Goal: Information Seeking & Learning: Compare options

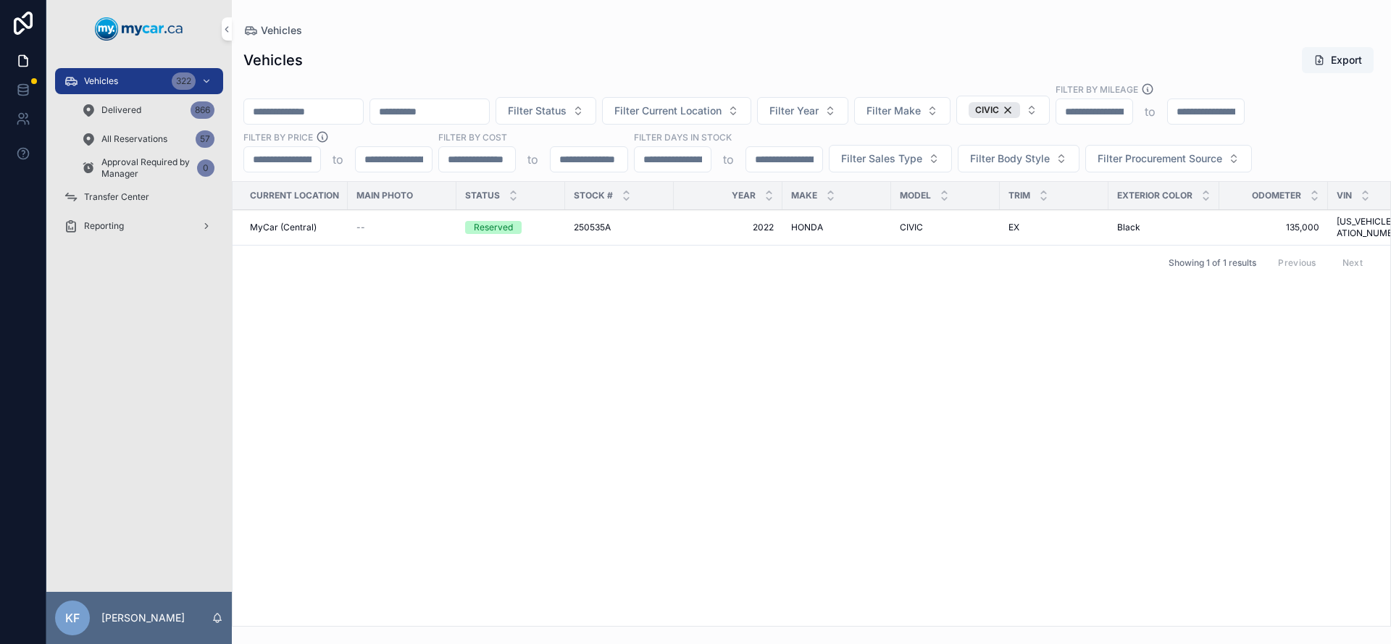
click at [143, 80] on div "Vehicles 322" at bounding box center [139, 81] width 151 height 23
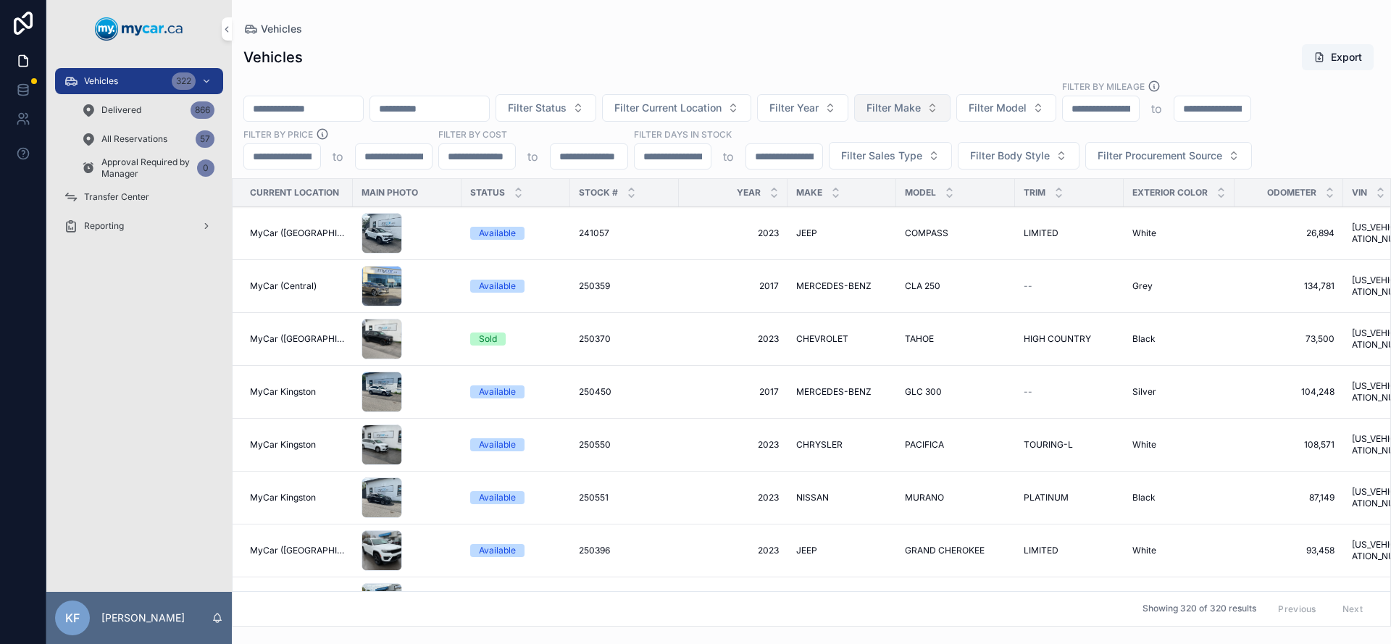
click at [912, 104] on span "Filter Make" at bounding box center [894, 108] width 54 height 14
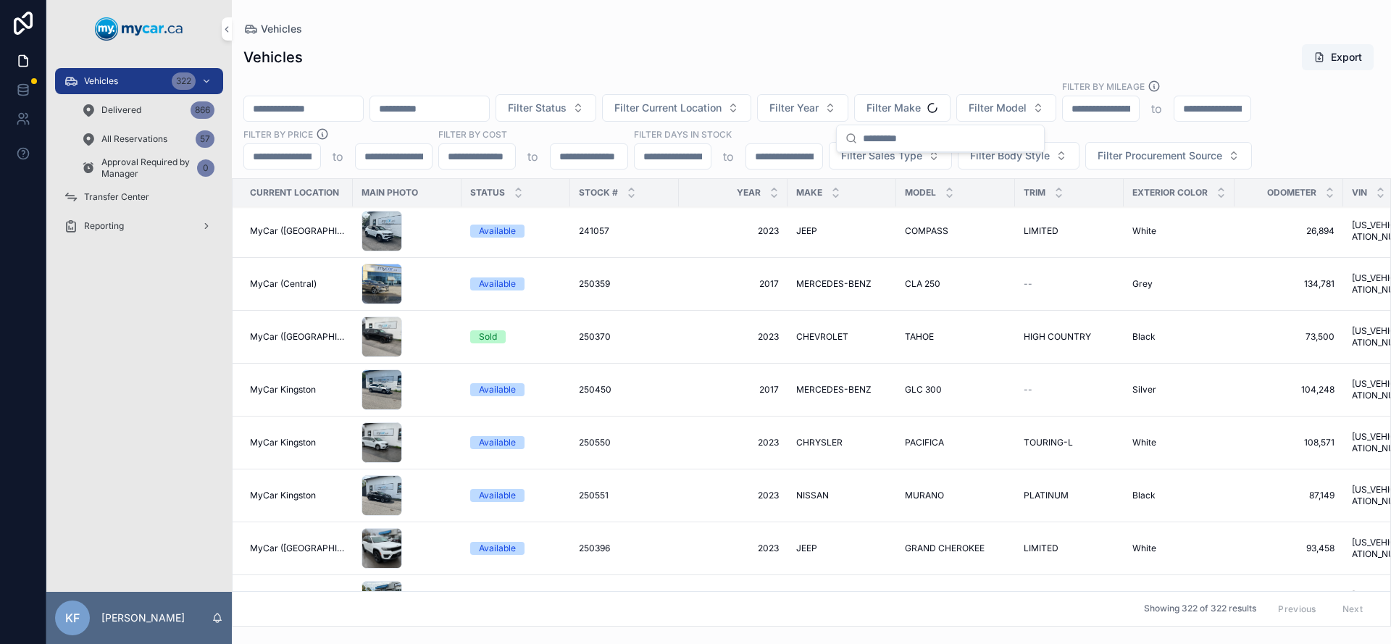
scroll to position [3, 0]
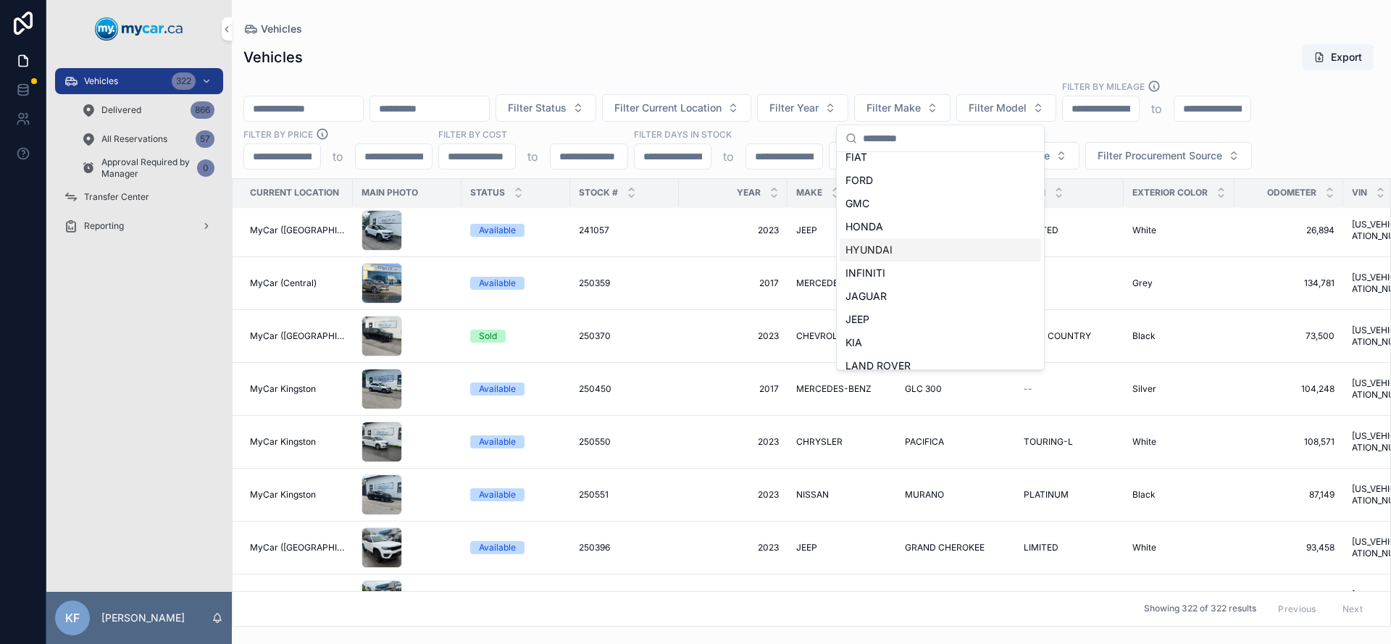
click at [881, 243] on span "HYUNDAI" at bounding box center [869, 250] width 47 height 14
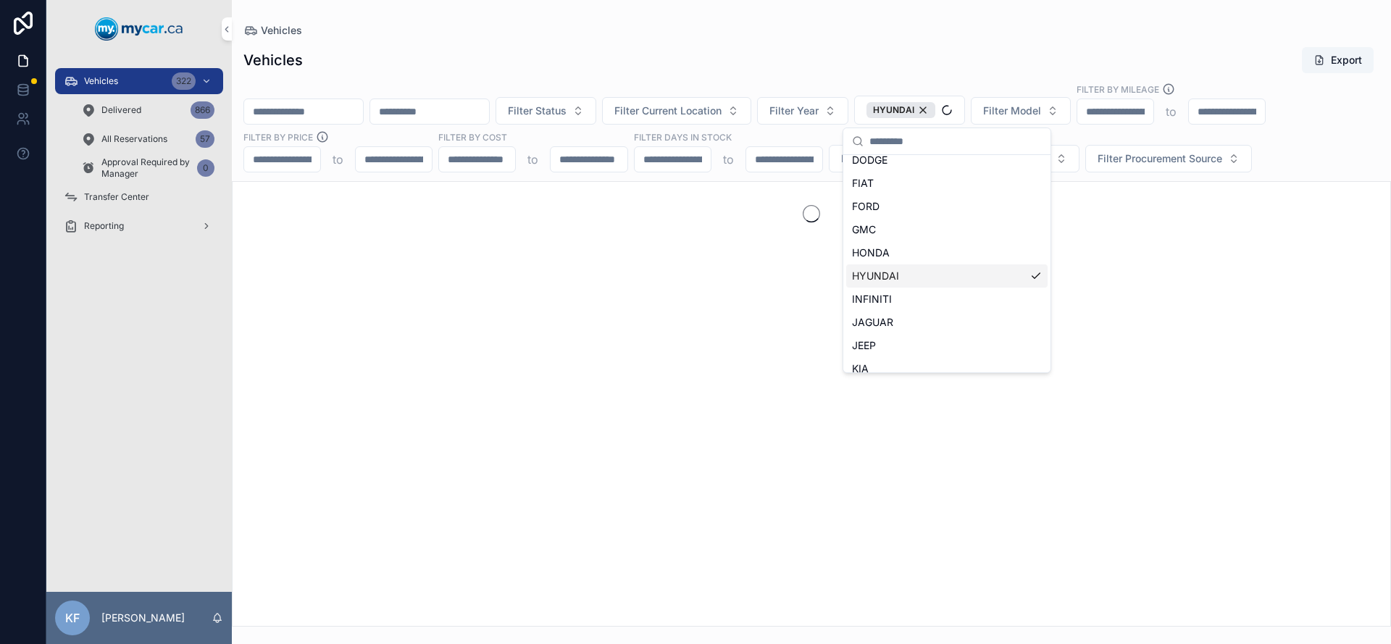
scroll to position [264, 0]
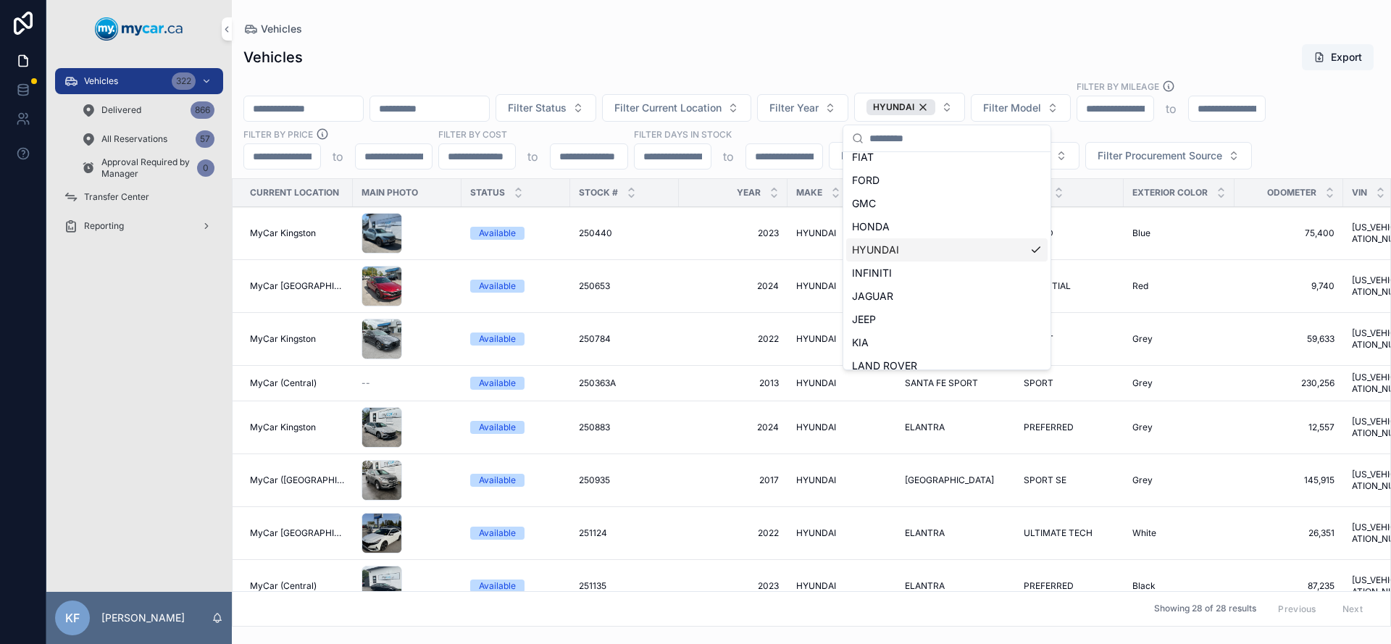
click at [764, 45] on div "Vehicles Export" at bounding box center [811, 57] width 1136 height 28
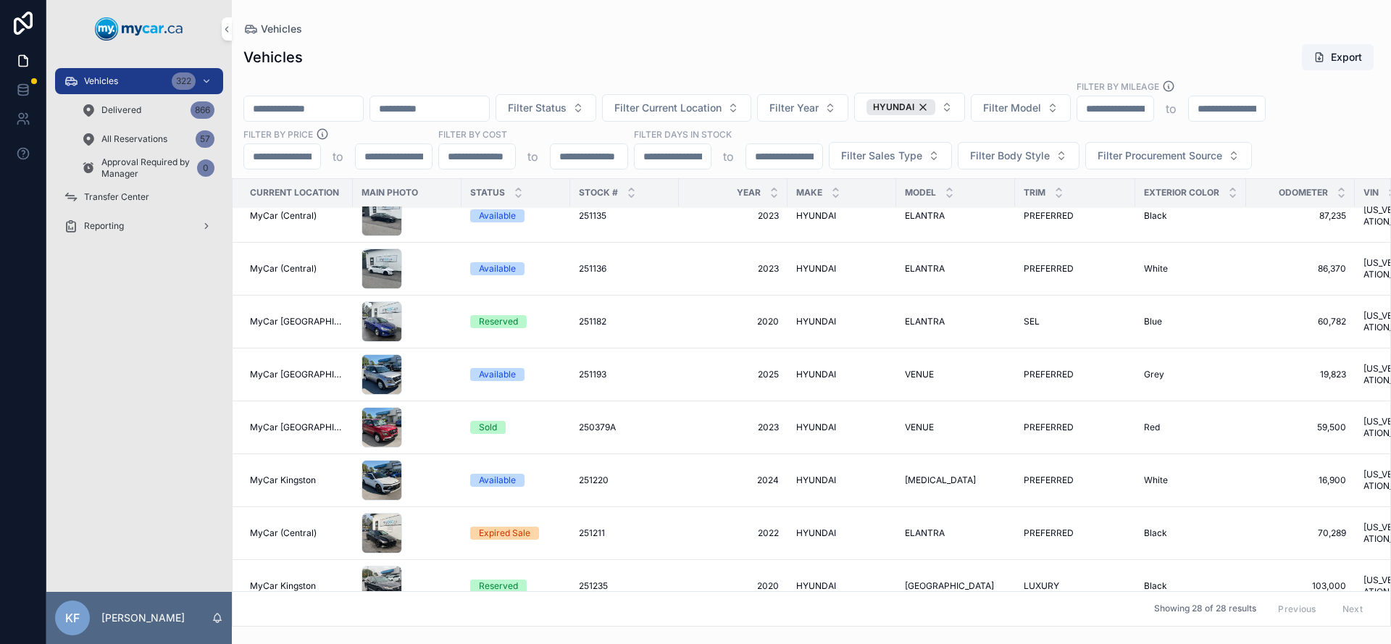
scroll to position [404, 0]
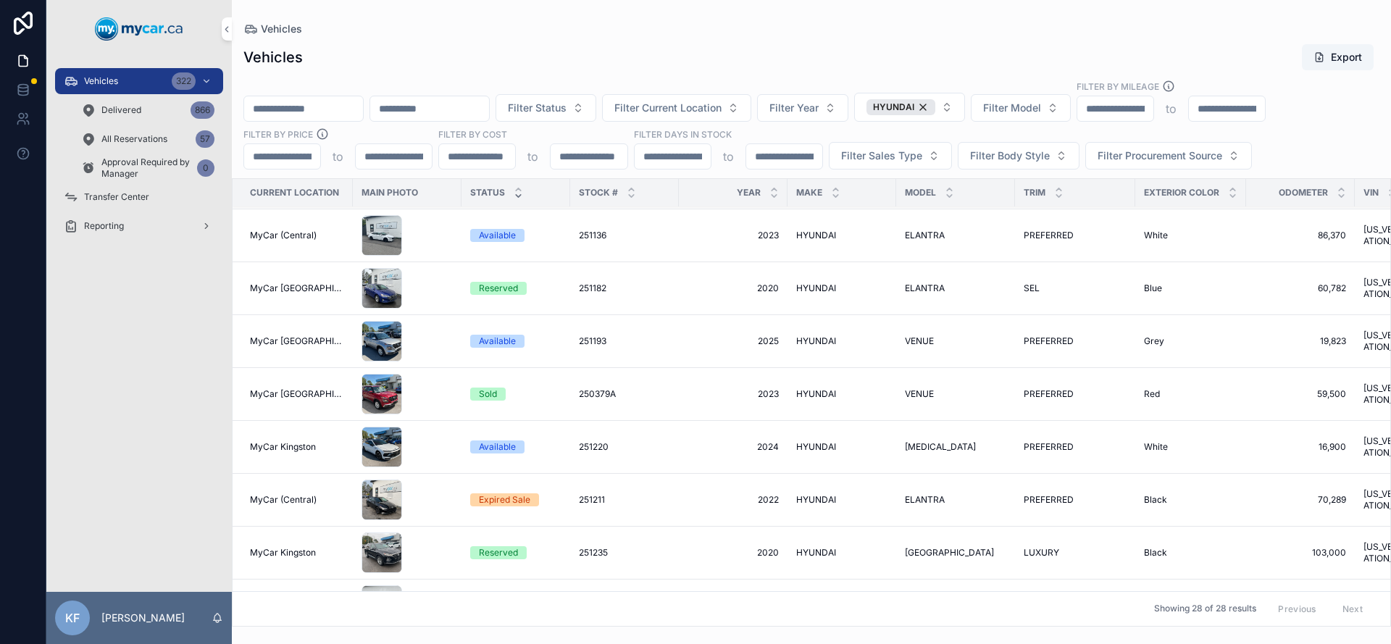
click at [516, 196] on icon "scrollable content" at bounding box center [518, 196] width 5 height 2
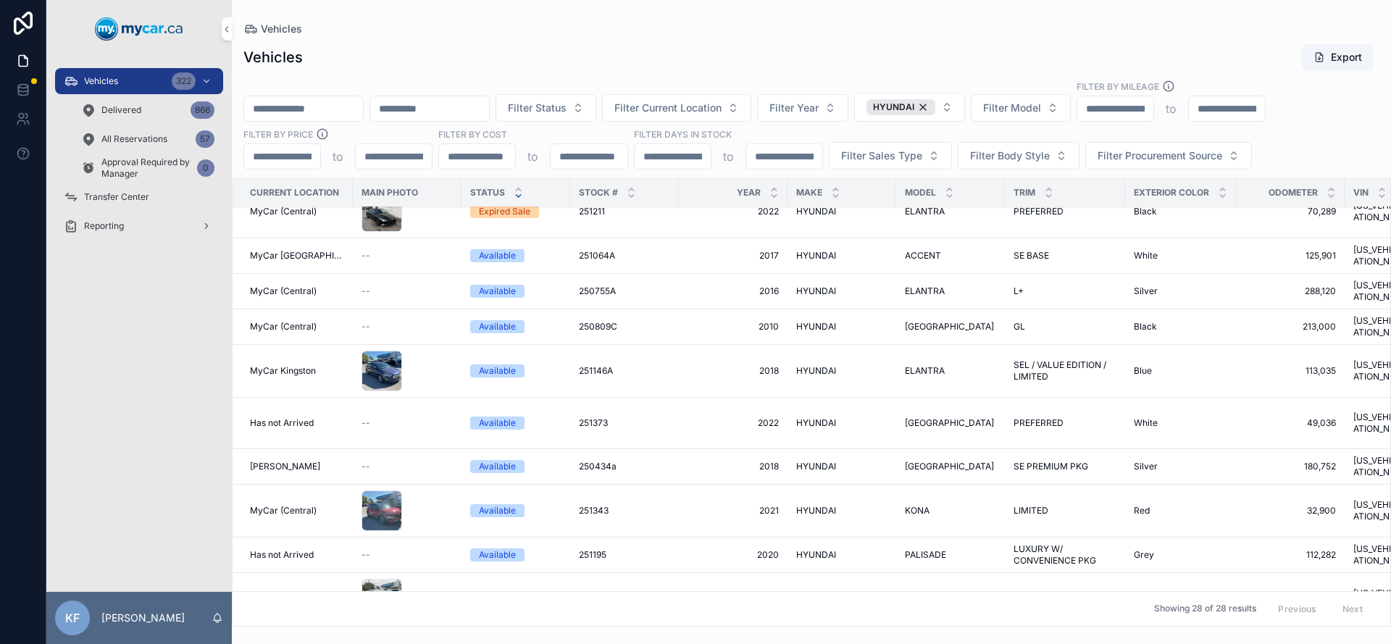
scroll to position [280, 0]
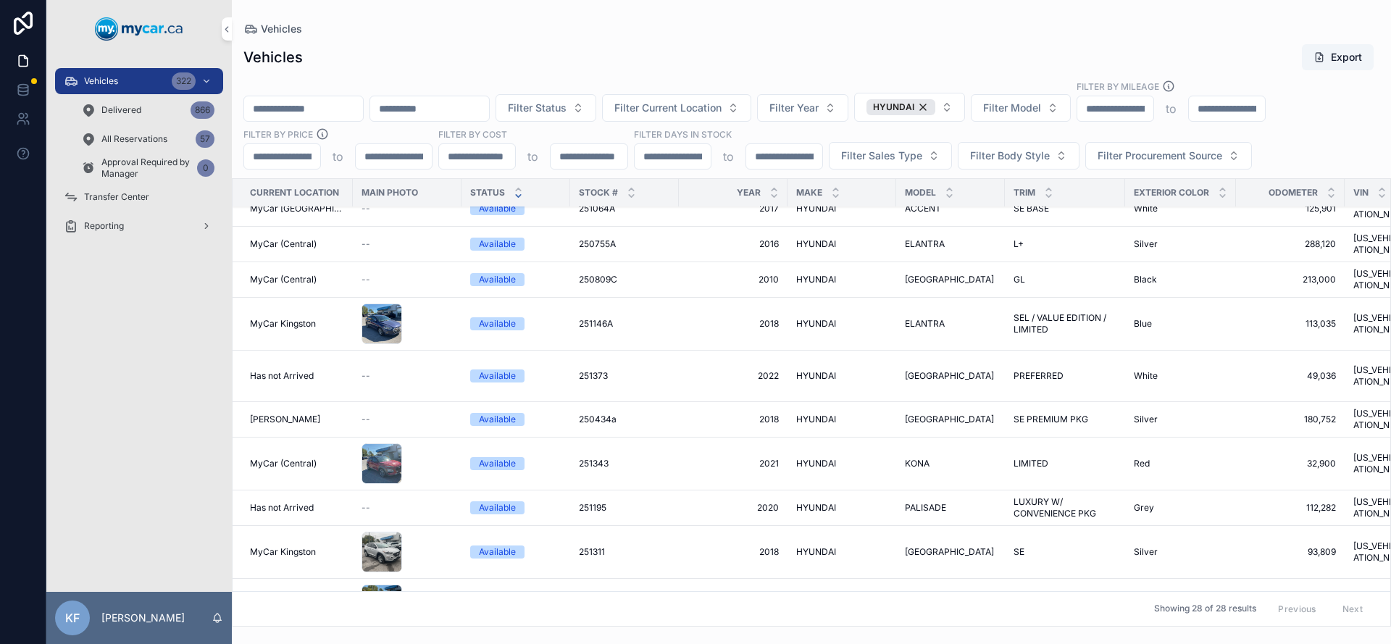
click at [487, 457] on div "Available" at bounding box center [497, 463] width 37 height 13
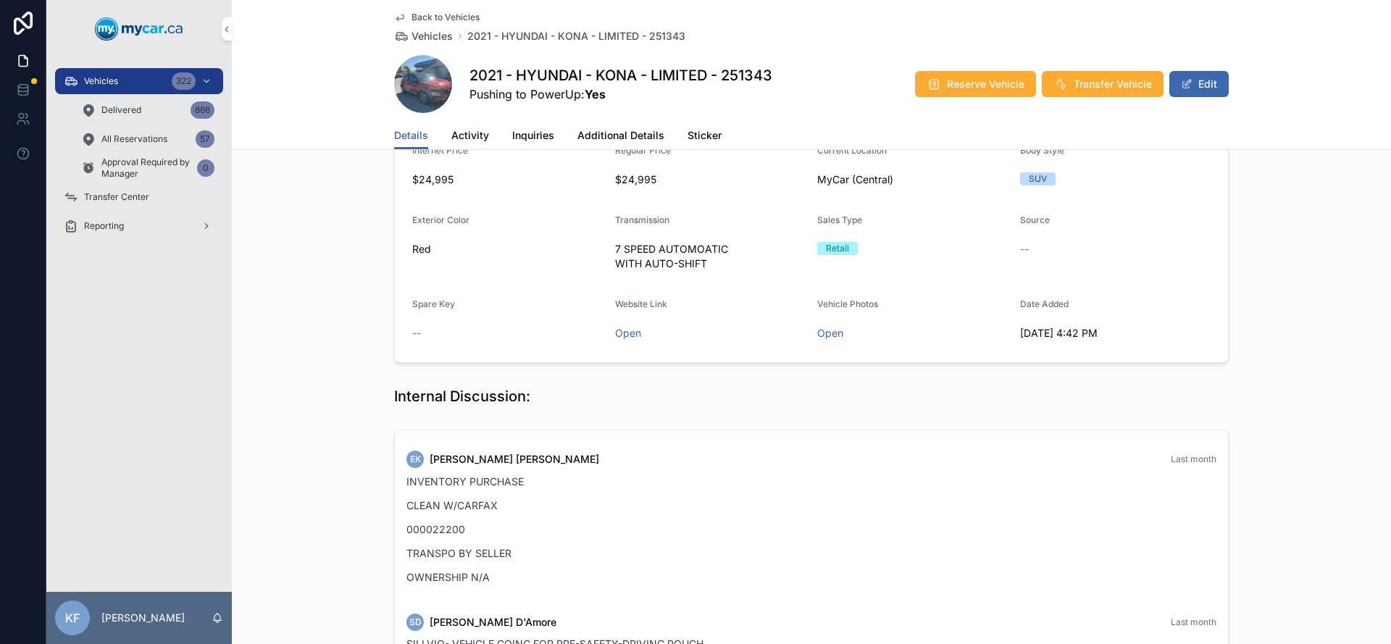
scroll to position [229, 0]
drag, startPoint x: 466, startPoint y: 517, endPoint x: 366, endPoint y: 509, distance: 100.4
click at [366, 509] on div "EK [PERSON_NAME] Last month INVENTORY PURCHASE CLEAN W/CARFAX 000022200 TRANSPO…" at bounding box center [811, 653] width 1159 height 464
click at [482, 519] on p "000022200" at bounding box center [812, 526] width 810 height 15
drag, startPoint x: 501, startPoint y: 512, endPoint x: 375, endPoint y: 502, distance: 125.8
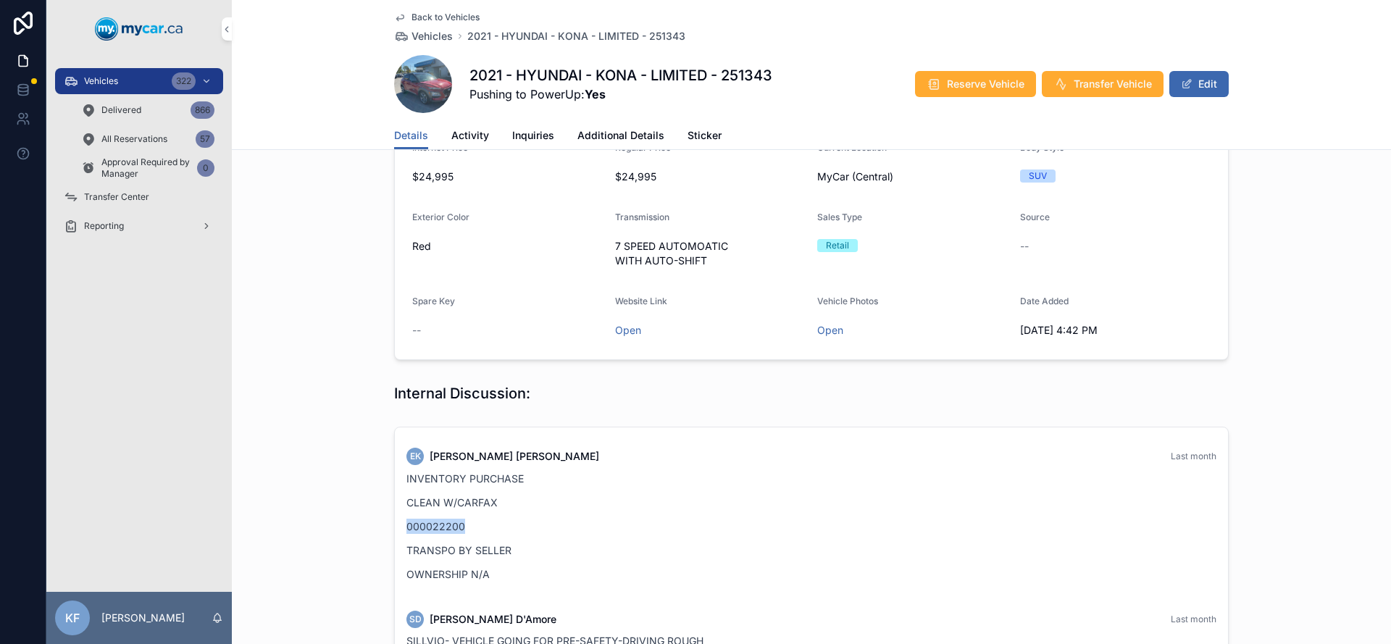
click at [375, 502] on div "EK [PERSON_NAME] Last month INVENTORY PURCHASE CLEAN W/CARFAX 000022200 TRANSPO…" at bounding box center [811, 653] width 1159 height 464
click at [441, 519] on p "000022200" at bounding box center [812, 526] width 810 height 15
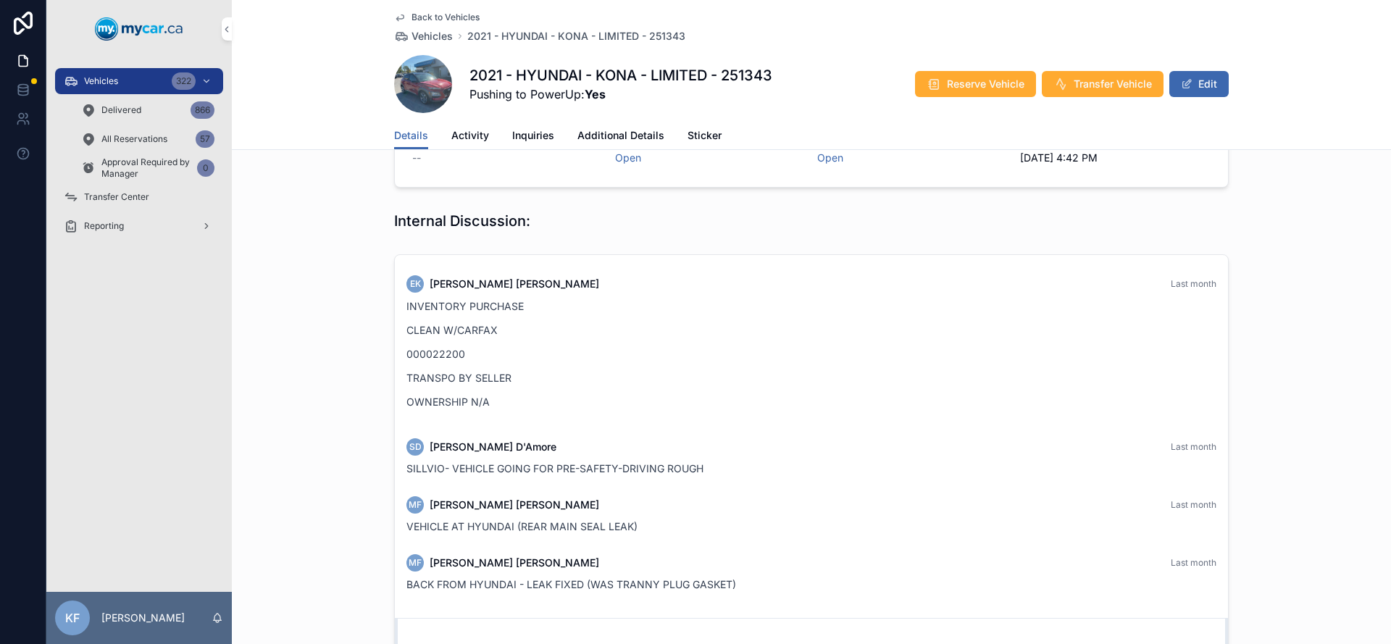
scroll to position [408, 0]
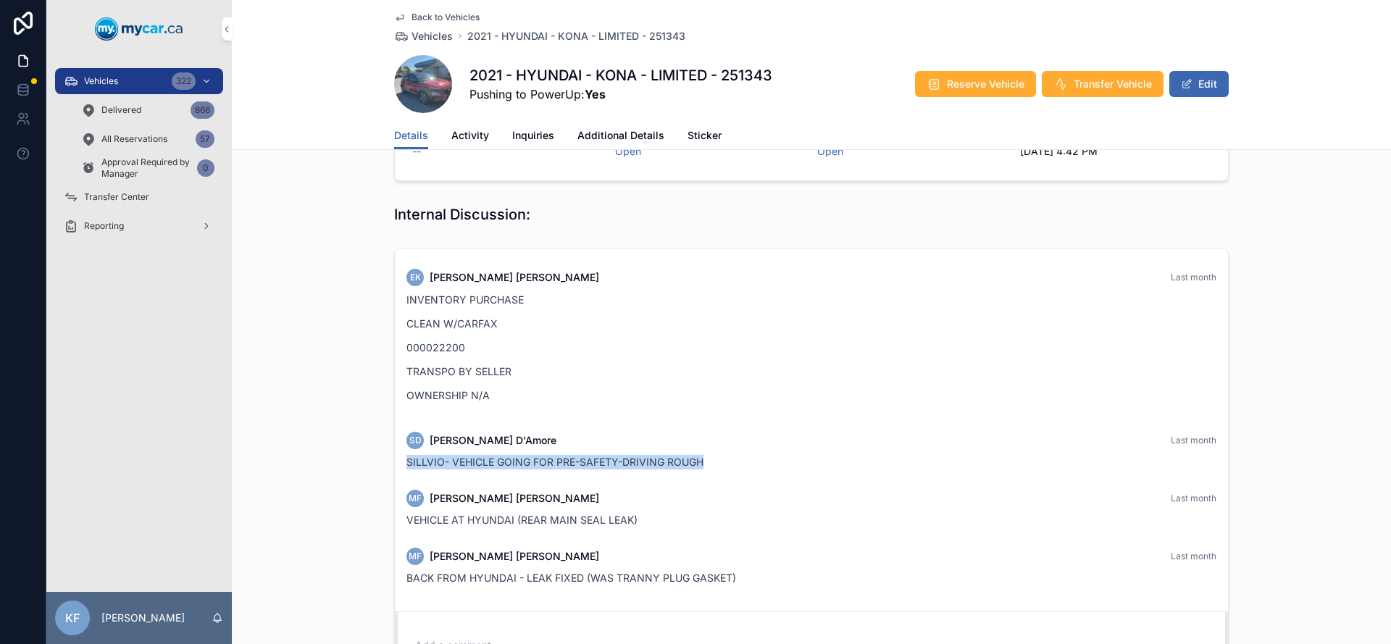
drag, startPoint x: 759, startPoint y: 451, endPoint x: 401, endPoint y: 451, distance: 358.0
click at [407, 455] on div "SILLVIO- VEHICLE GOING FOR PRE-SAFETY-DRIVING ROUGH" at bounding box center [812, 462] width 810 height 14
click at [407, 456] on span "SILLVIO- VEHICLE GOING FOR PRE-SAFETY-DRIVING ROUGH" at bounding box center [555, 462] width 297 height 12
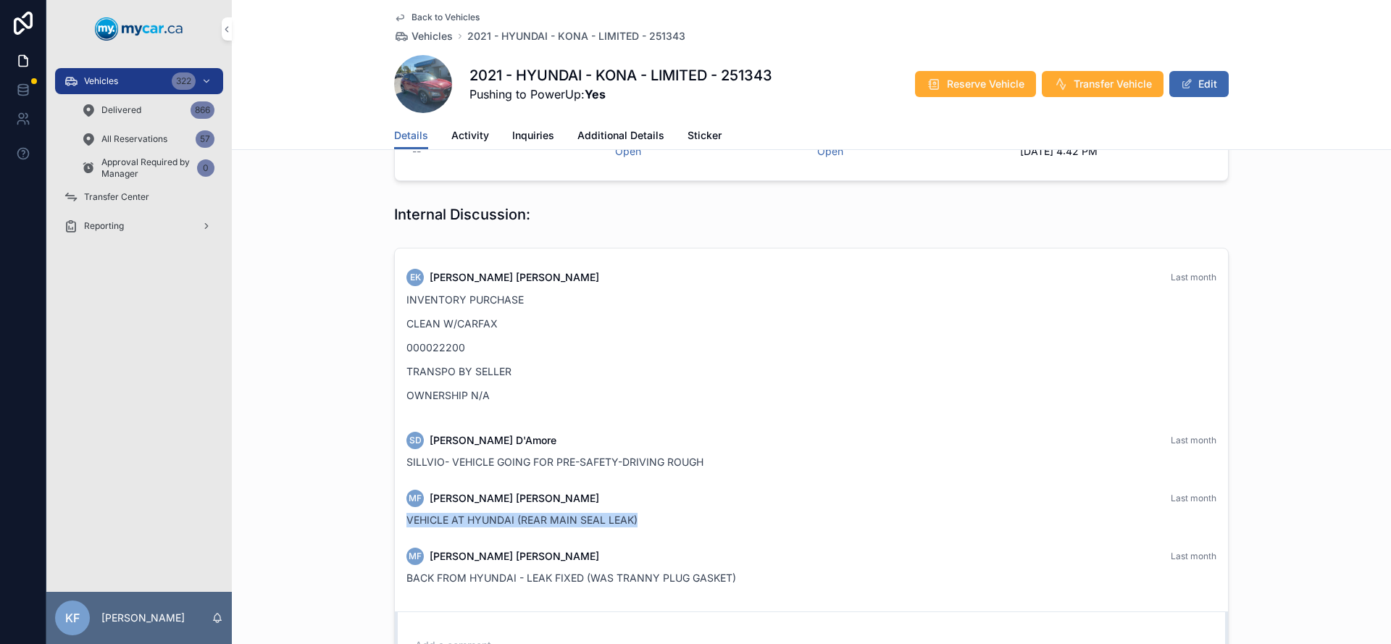
drag, startPoint x: 666, startPoint y: 504, endPoint x: 366, endPoint y: 500, distance: 300.0
click at [366, 500] on div "EK [PERSON_NAME] Last month INVENTORY PURCHASE CLEAN W/CARFAX 000022200 TRANSPO…" at bounding box center [811, 474] width 1159 height 464
click at [670, 513] on div "VEHICLE AT HYUNDAI (REAR MAIN SEAL LEAK)" at bounding box center [812, 520] width 810 height 14
drag, startPoint x: 670, startPoint y: 509, endPoint x: 355, endPoint y: 504, distance: 314.5
click at [355, 504] on div "EK [PERSON_NAME] Last month INVENTORY PURCHASE CLEAN W/CARFAX 000022200 TRANSPO…" at bounding box center [811, 474] width 1159 height 464
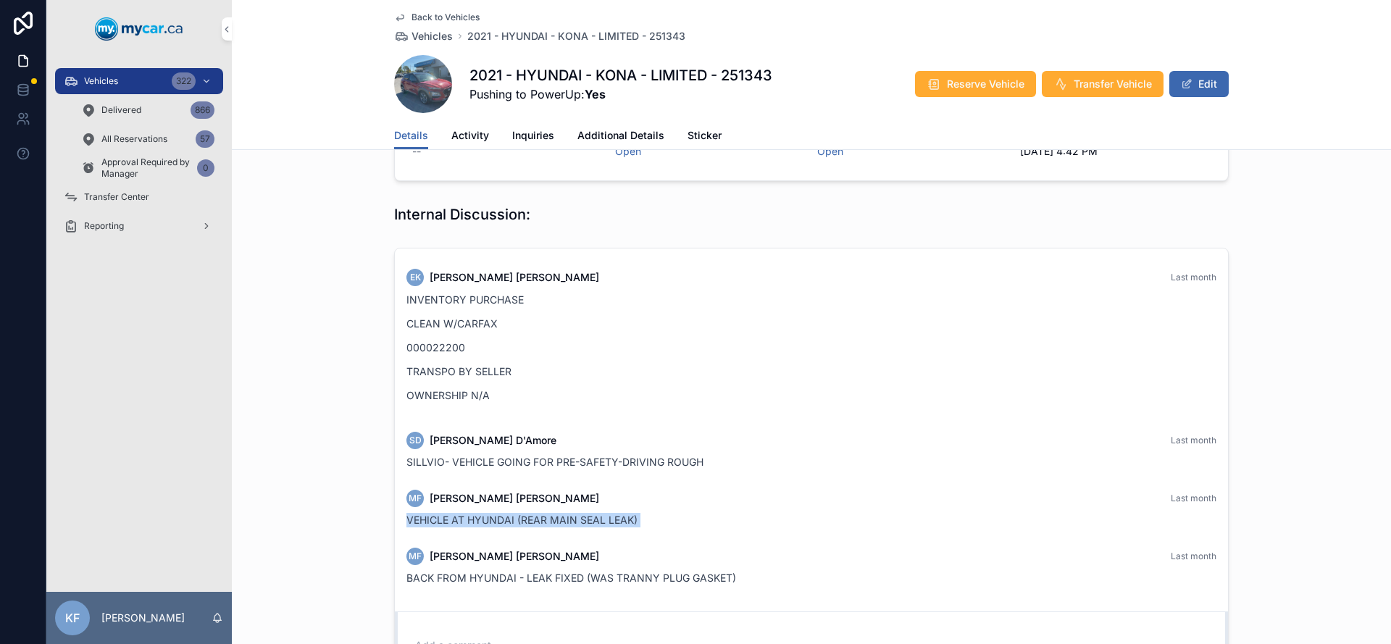
click at [556, 513] on div "VEHICLE AT HYUNDAI (REAR MAIN SEAL LEAK)" at bounding box center [812, 520] width 810 height 14
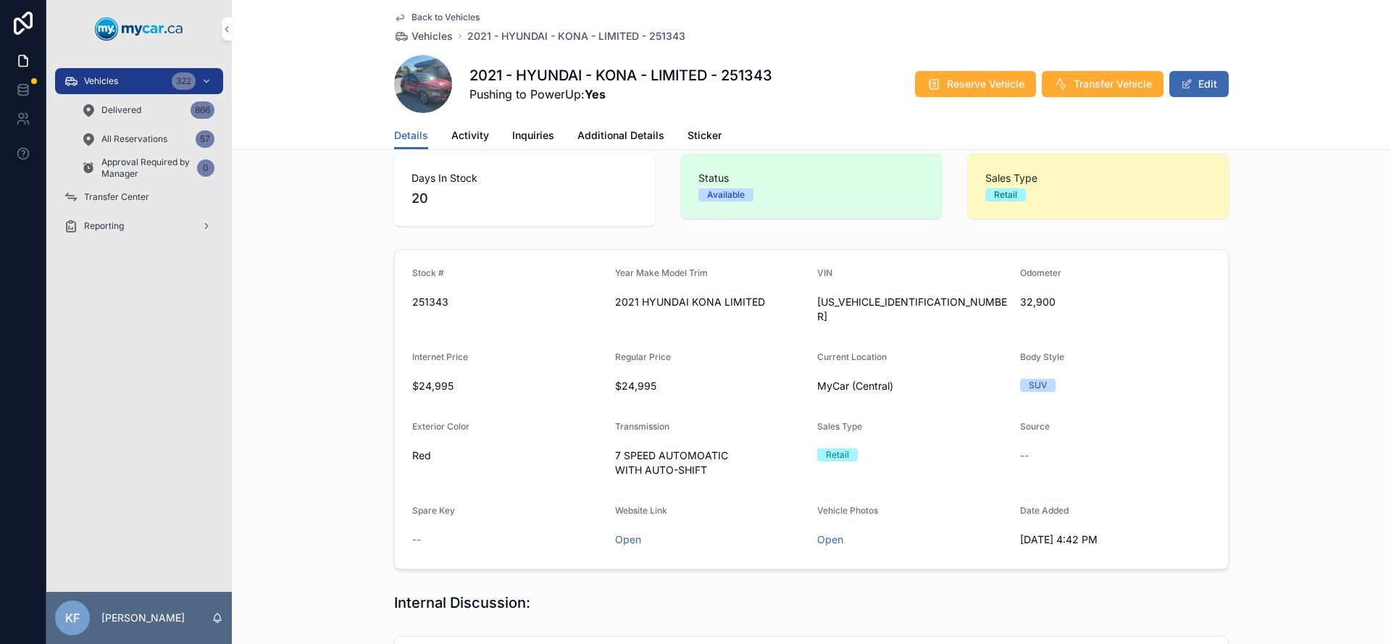
scroll to position [17, 0]
click at [435, 16] on span "Back to Vehicles" at bounding box center [446, 18] width 68 height 12
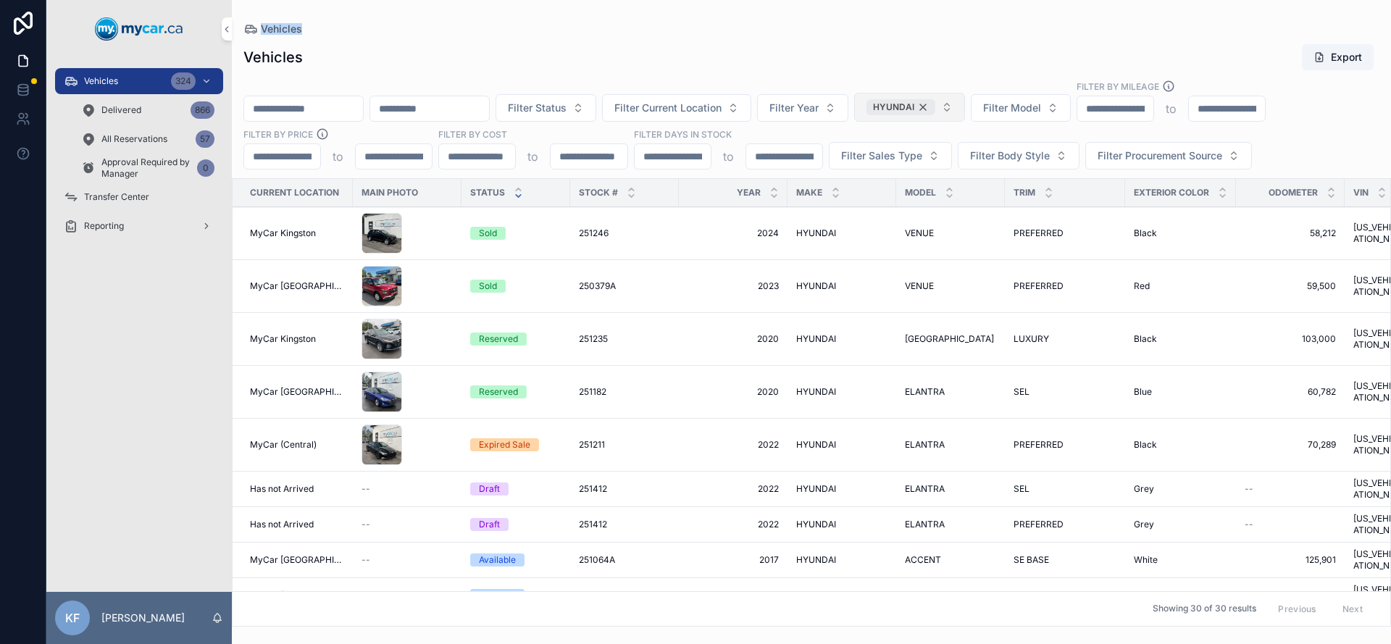
click at [935, 106] on div "HYUNDAI" at bounding box center [901, 107] width 69 height 16
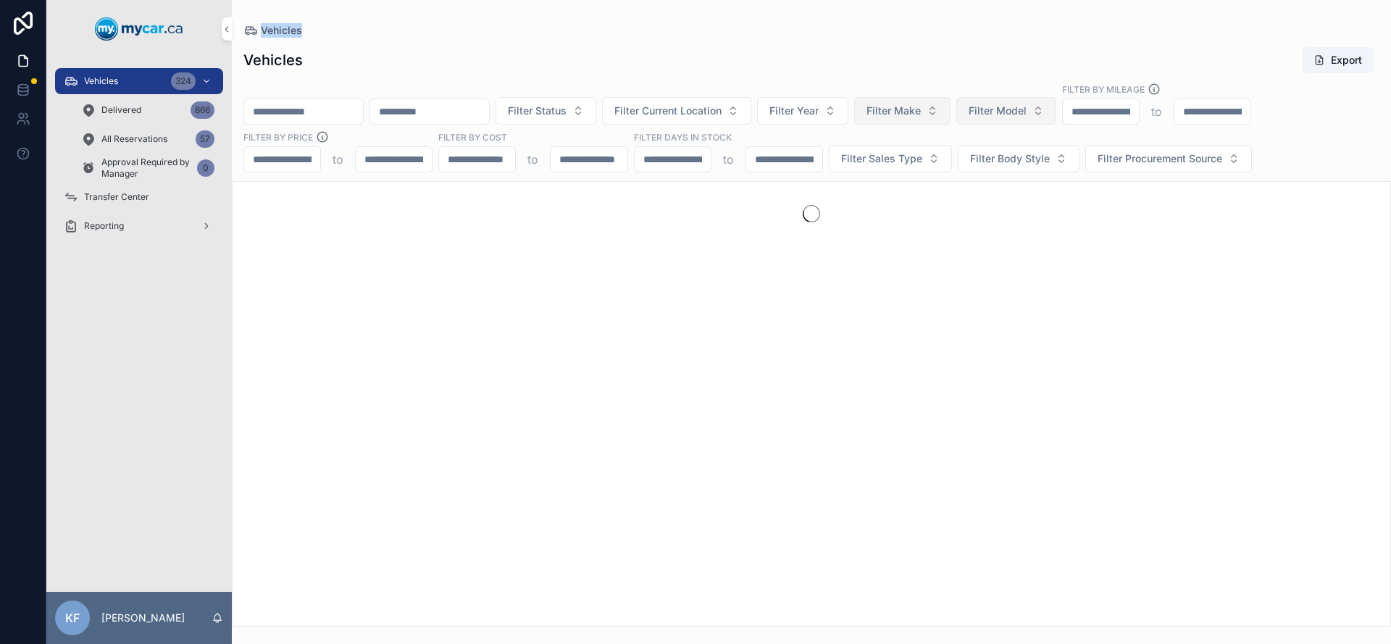
click at [1027, 106] on span "Filter Model" at bounding box center [998, 111] width 58 height 14
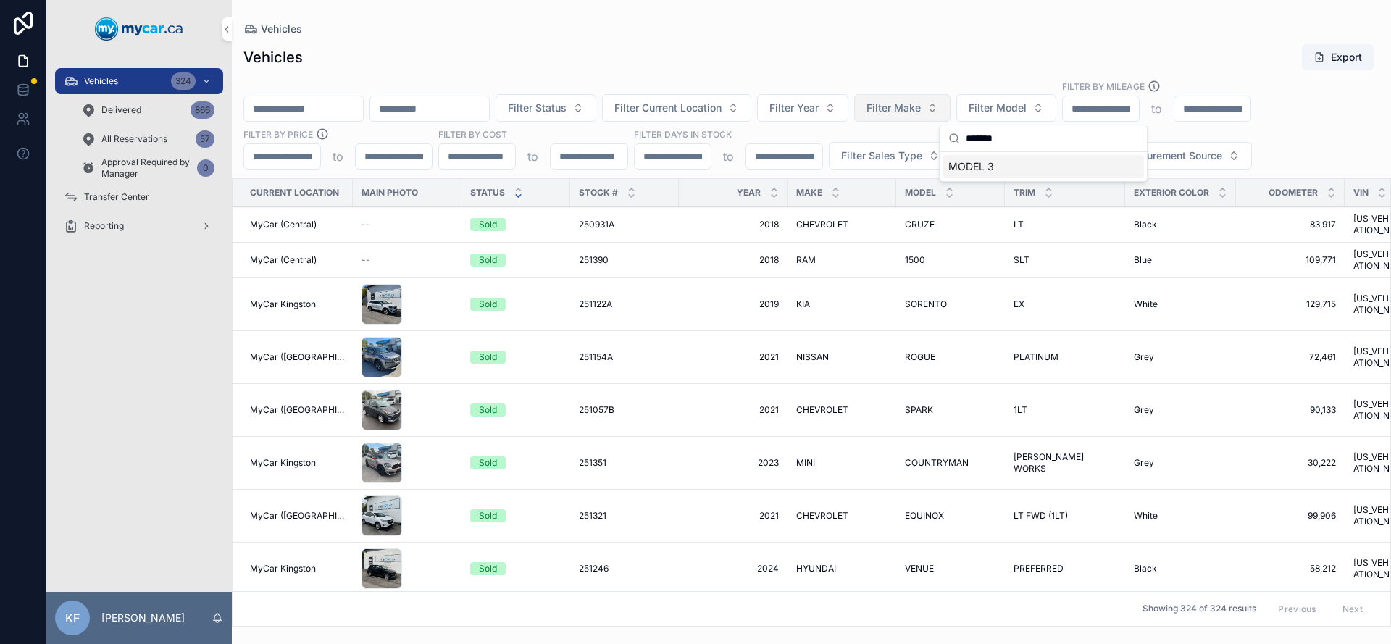
type input "*******"
click at [997, 171] on div "MODEL 3" at bounding box center [1043, 166] width 201 height 23
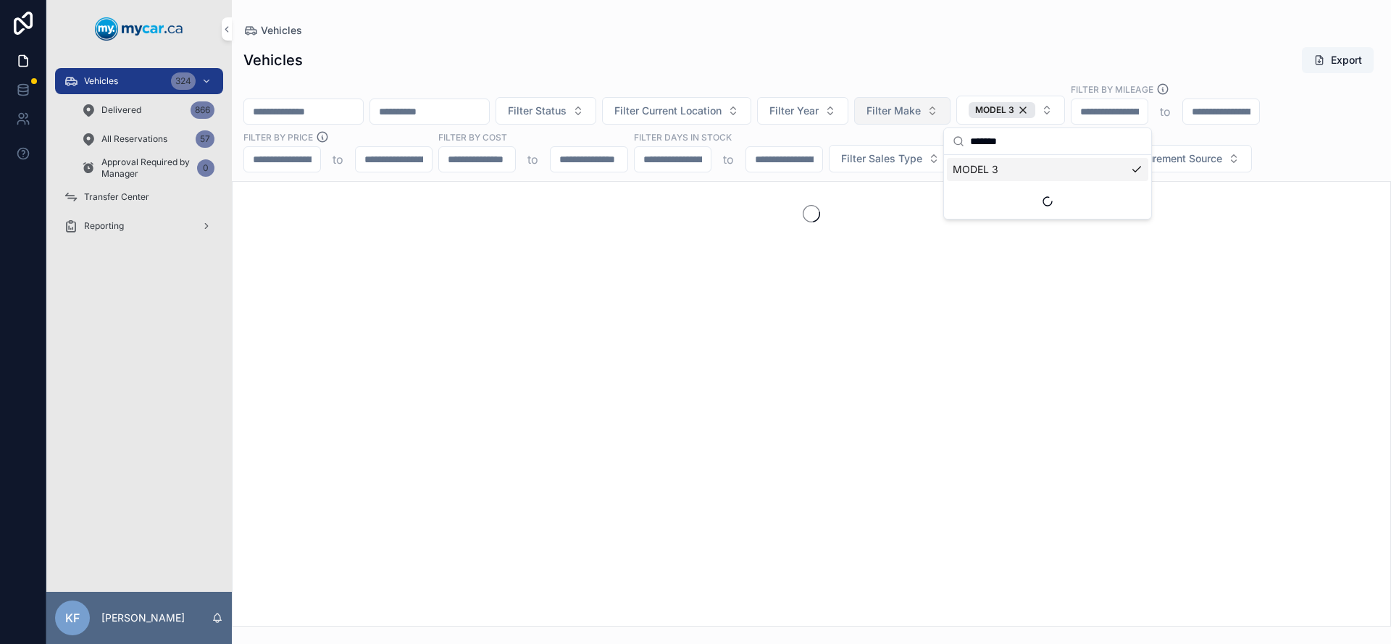
click at [856, 54] on div "Vehicles Export" at bounding box center [811, 60] width 1136 height 28
click at [1035, 109] on div "MODEL 3" at bounding box center [1002, 110] width 67 height 16
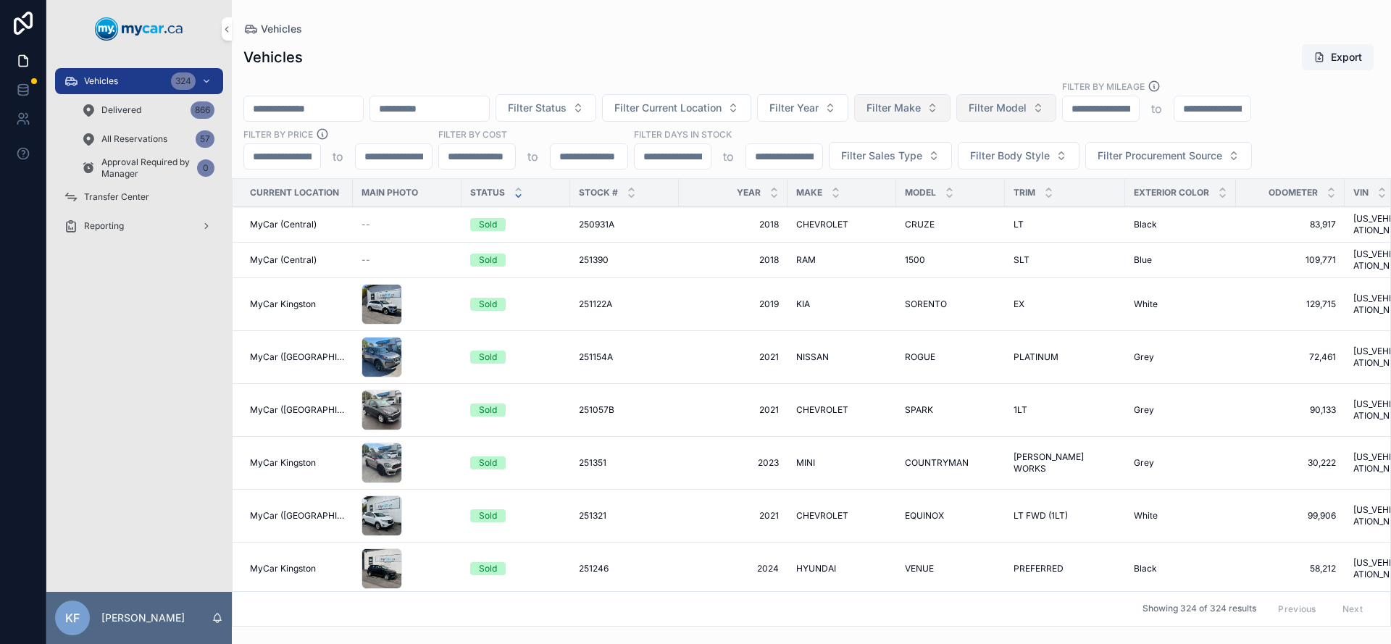
click at [933, 117] on button "Filter Make" at bounding box center [902, 108] width 96 height 28
type input "***"
click at [920, 164] on div "TESLA" at bounding box center [940, 166] width 201 height 23
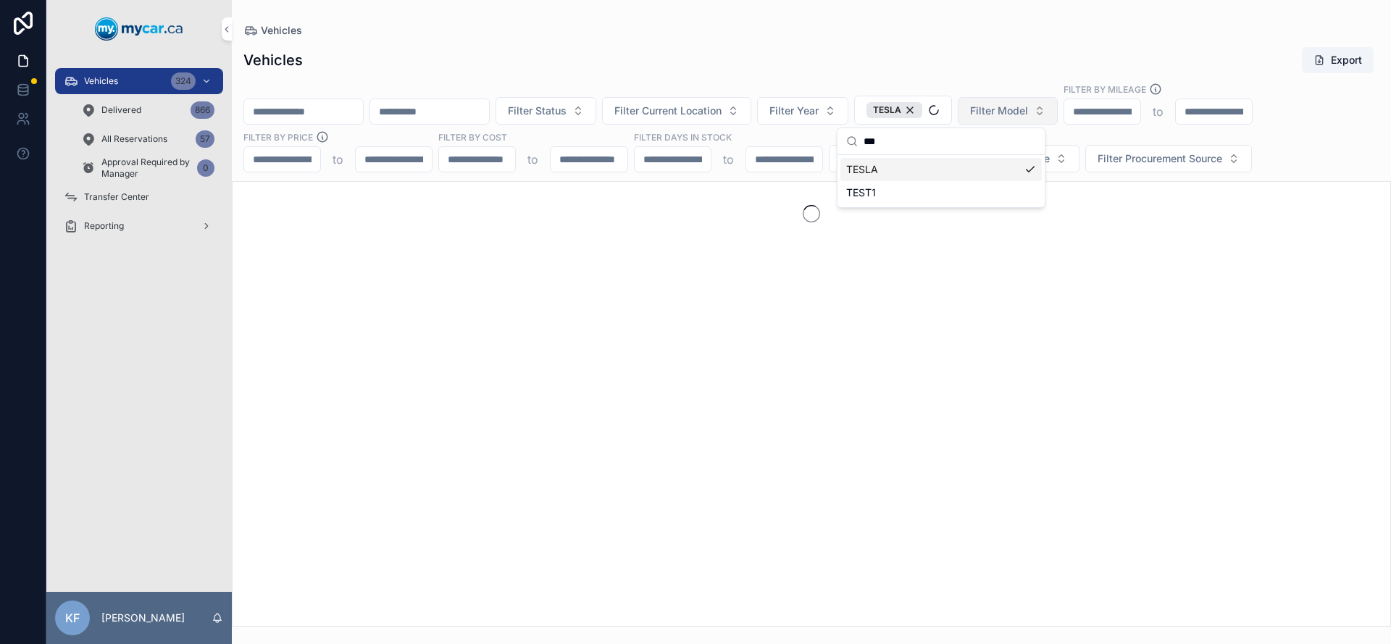
click at [879, 14] on div "Vehicles Vehicles Export Filter Status Filter Current Location Filter Year TESL…" at bounding box center [811, 313] width 1159 height 627
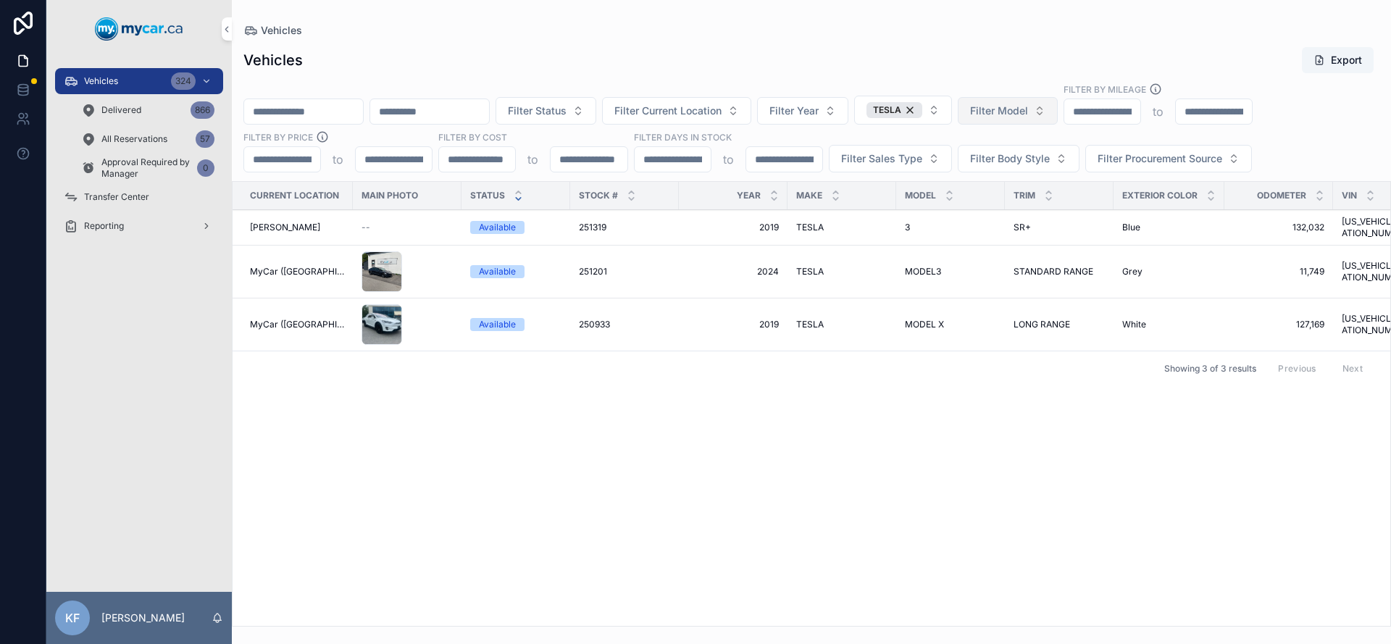
click at [808, 266] on span "TESLA" at bounding box center [810, 272] width 28 height 12
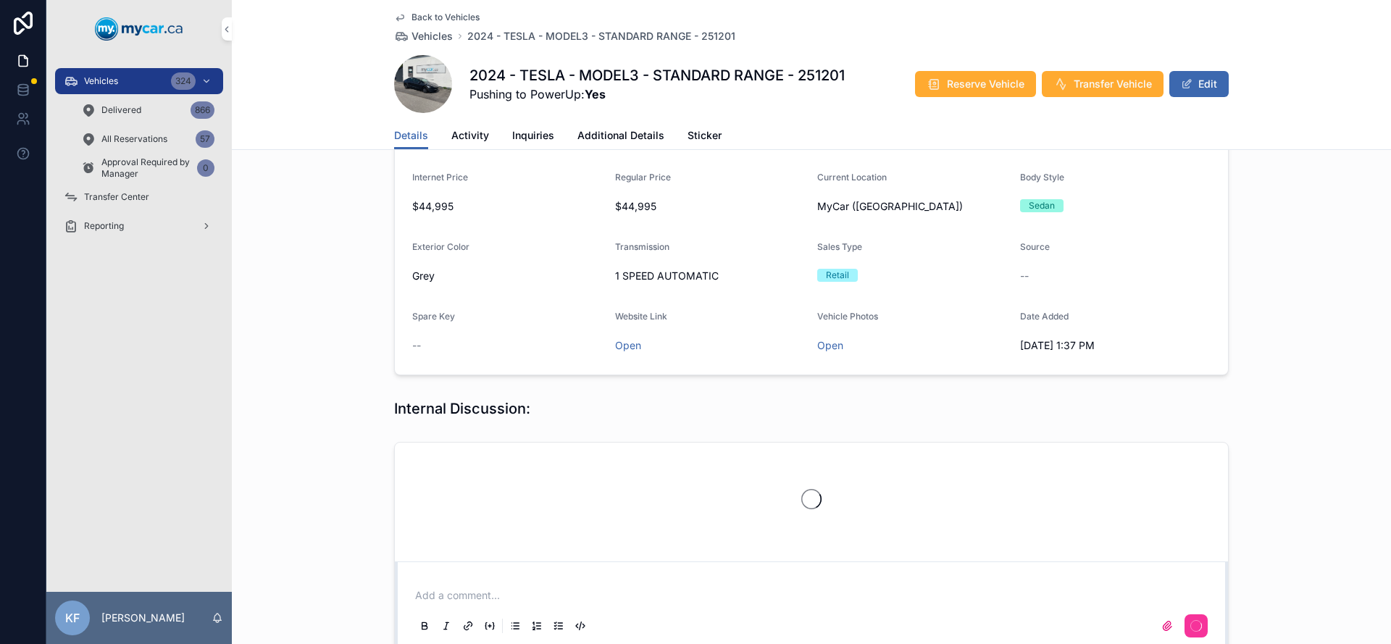
scroll to position [315, 0]
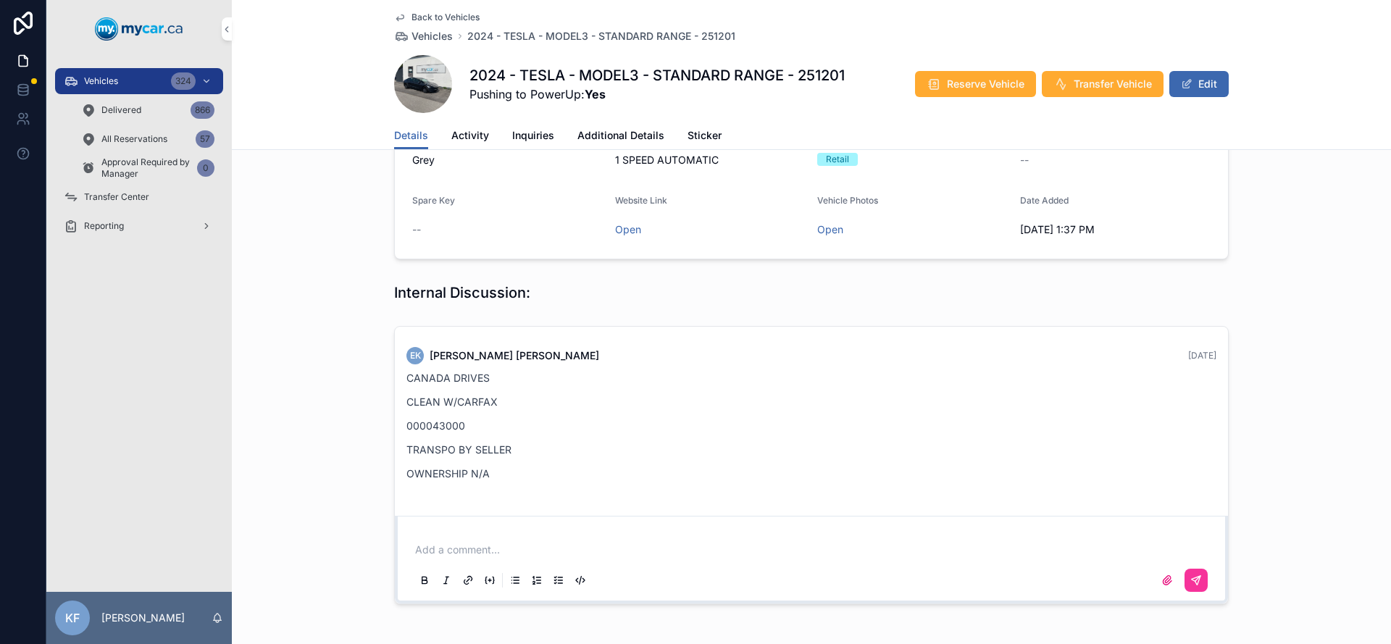
click at [625, 133] on span "Additional Details" at bounding box center [621, 135] width 87 height 14
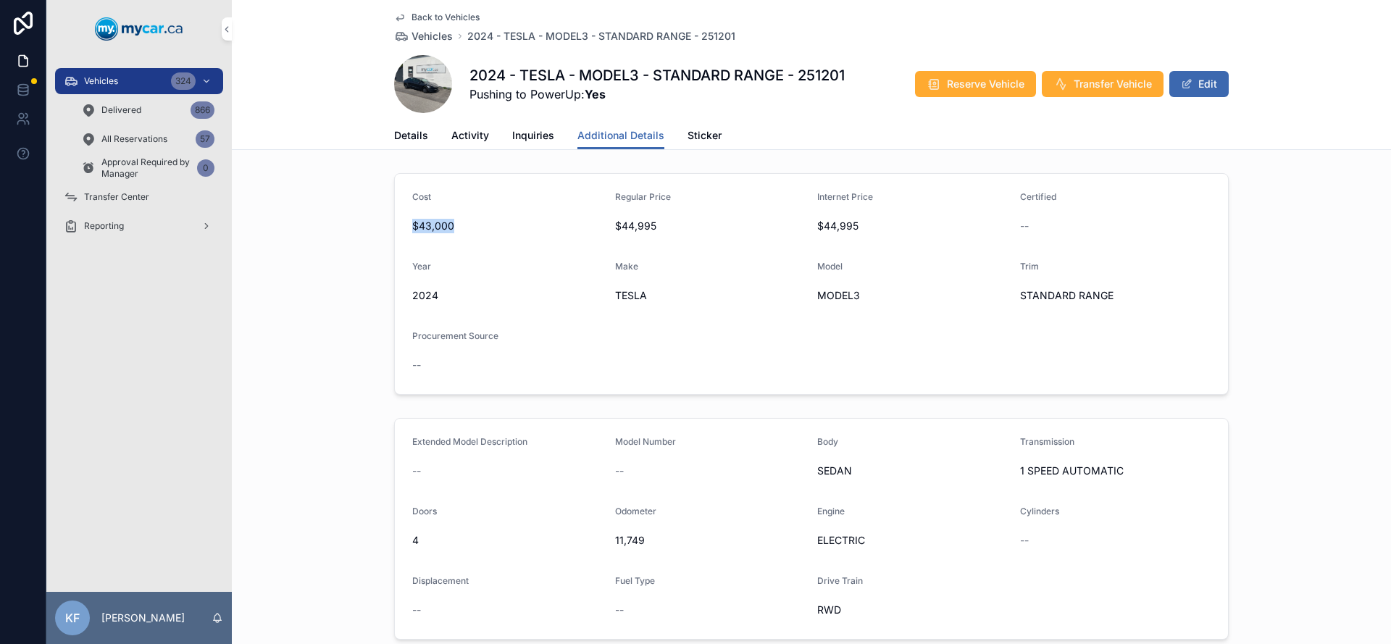
drag, startPoint x: 448, startPoint y: 225, endPoint x: 409, endPoint y: 227, distance: 39.2
click at [412, 227] on span "$43,000" at bounding box center [507, 226] width 191 height 14
drag, startPoint x: 650, startPoint y: 229, endPoint x: 596, endPoint y: 232, distance: 53.7
click at [596, 232] on form "Cost $43,000 Regular Price $44,995 Internet Price $44,995 Certified -- Year [DA…" at bounding box center [811, 284] width 833 height 220
click at [654, 262] on div "Make" at bounding box center [710, 269] width 191 height 17
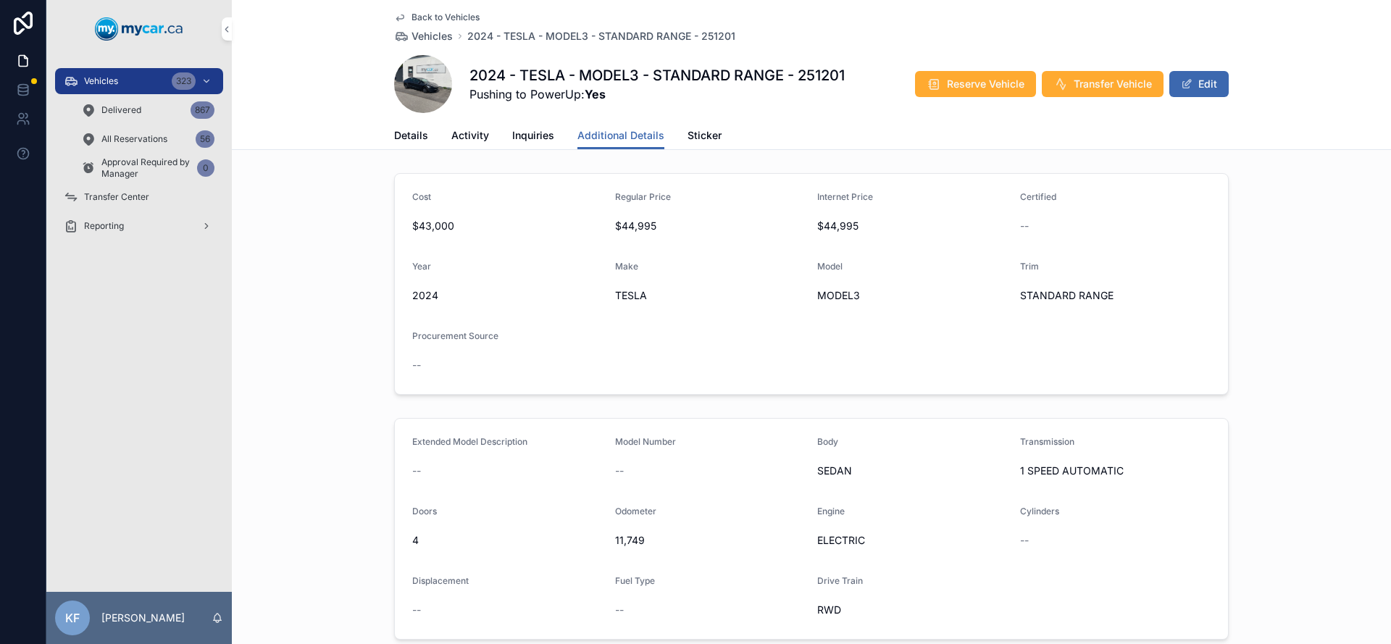
click at [412, 17] on span "Back to Vehicles" at bounding box center [446, 18] width 68 height 12
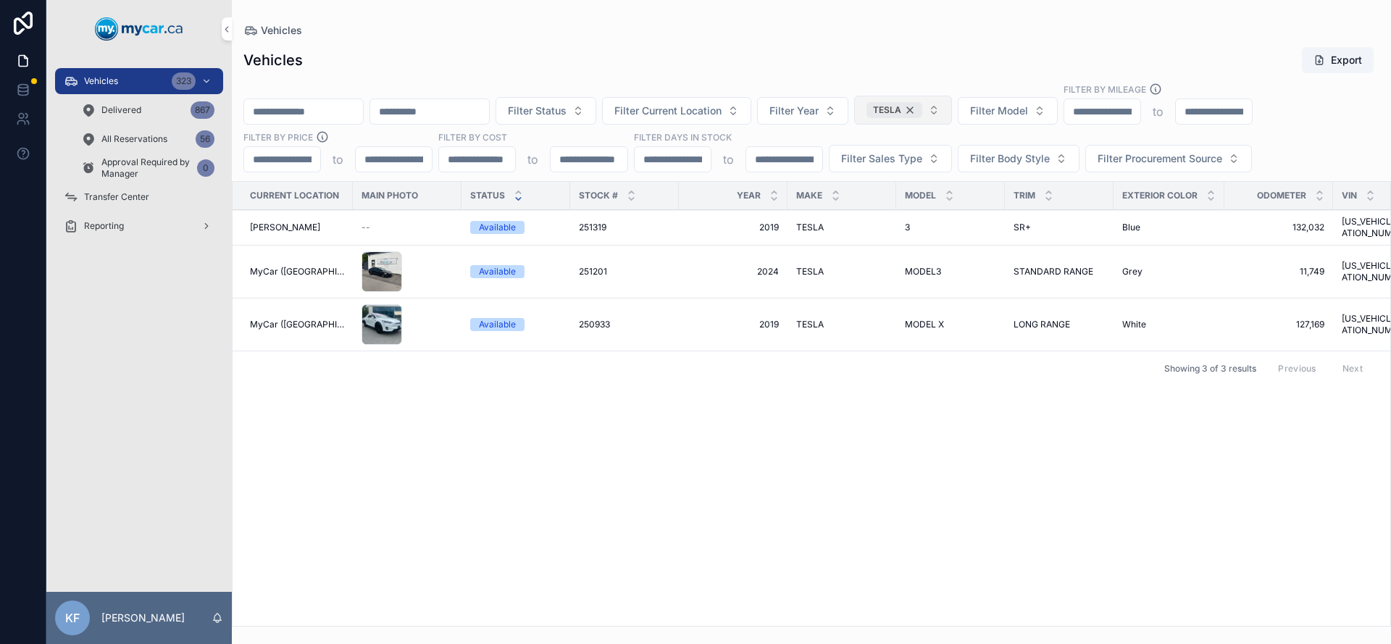
click at [922, 109] on div "TESLA" at bounding box center [895, 110] width 56 height 16
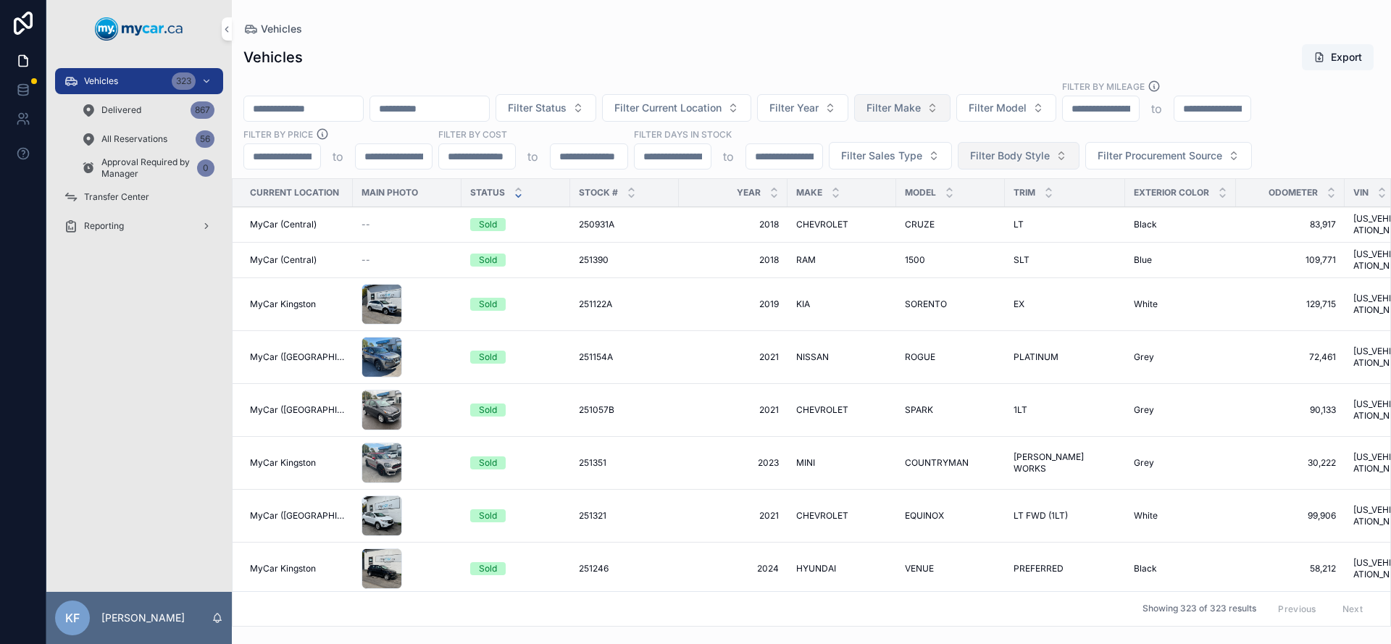
click at [992, 155] on span "Filter Body Style" at bounding box center [1010, 156] width 80 height 14
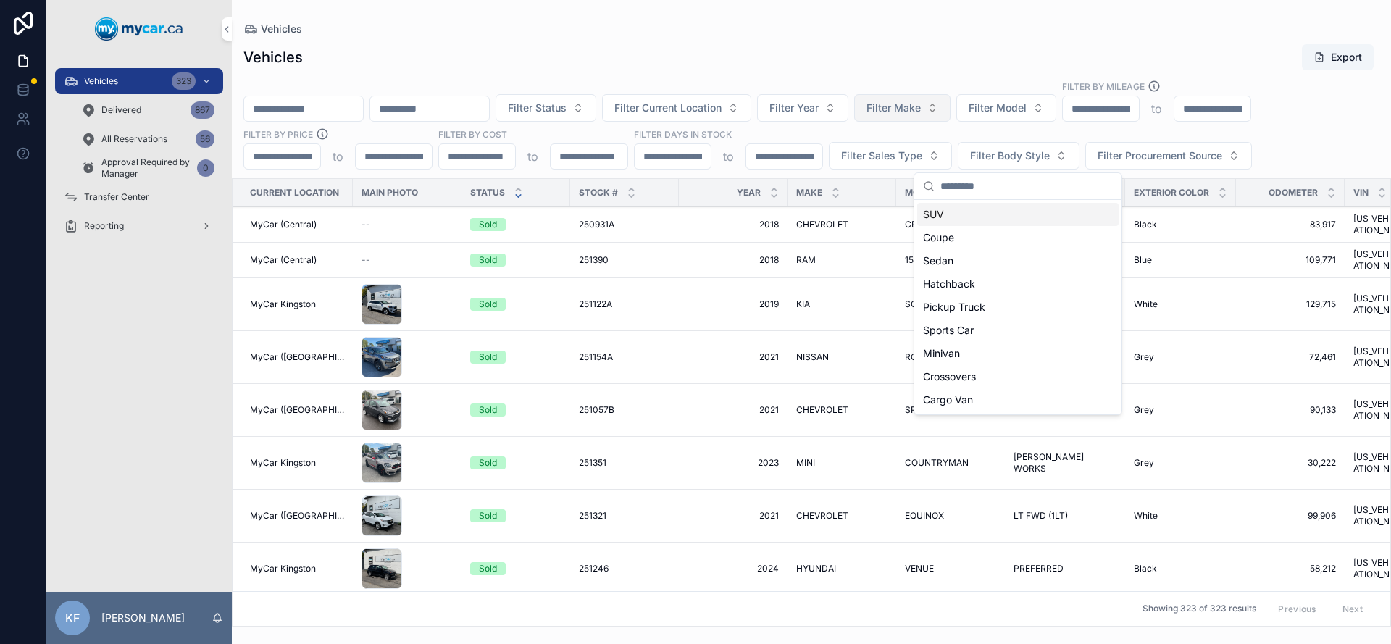
click at [1013, 220] on div "SUV" at bounding box center [1017, 214] width 201 height 23
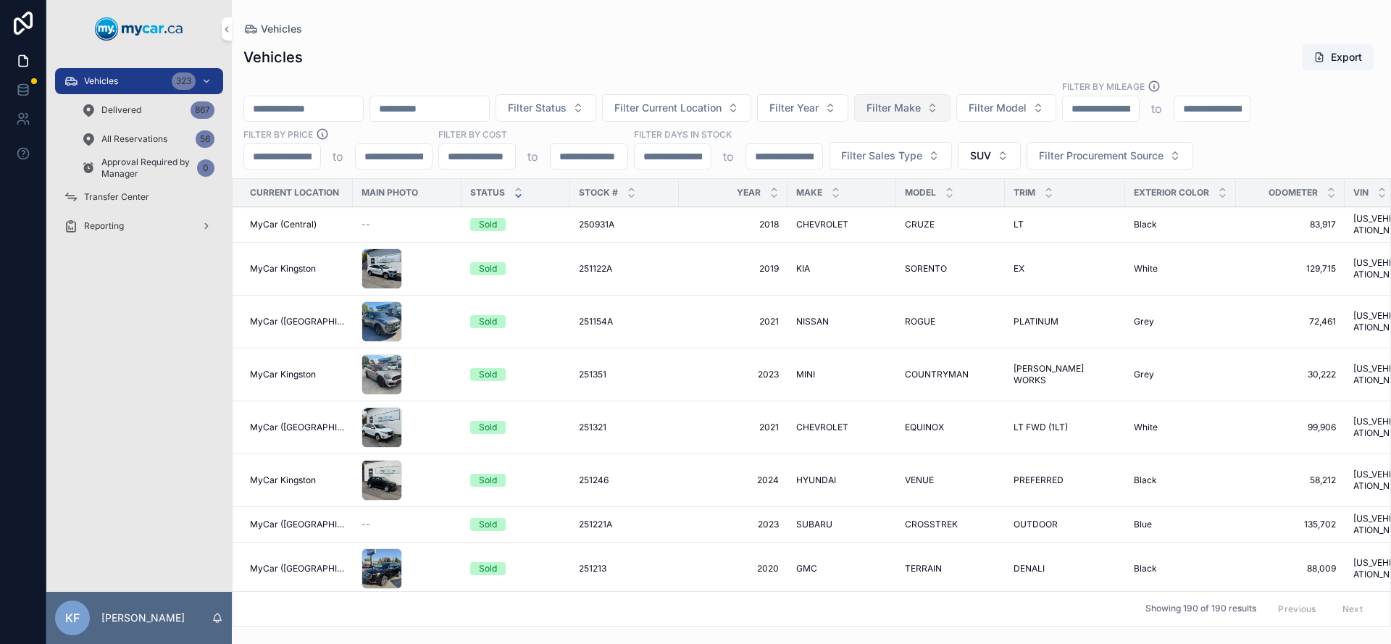
click at [822, 35] on div "Vehicles Export Filter Status Filter Current Location Filter Year Filter Make F…" at bounding box center [811, 331] width 1159 height 592
click at [606, 161] on input "scrollable content" at bounding box center [589, 156] width 76 height 20
type input "**"
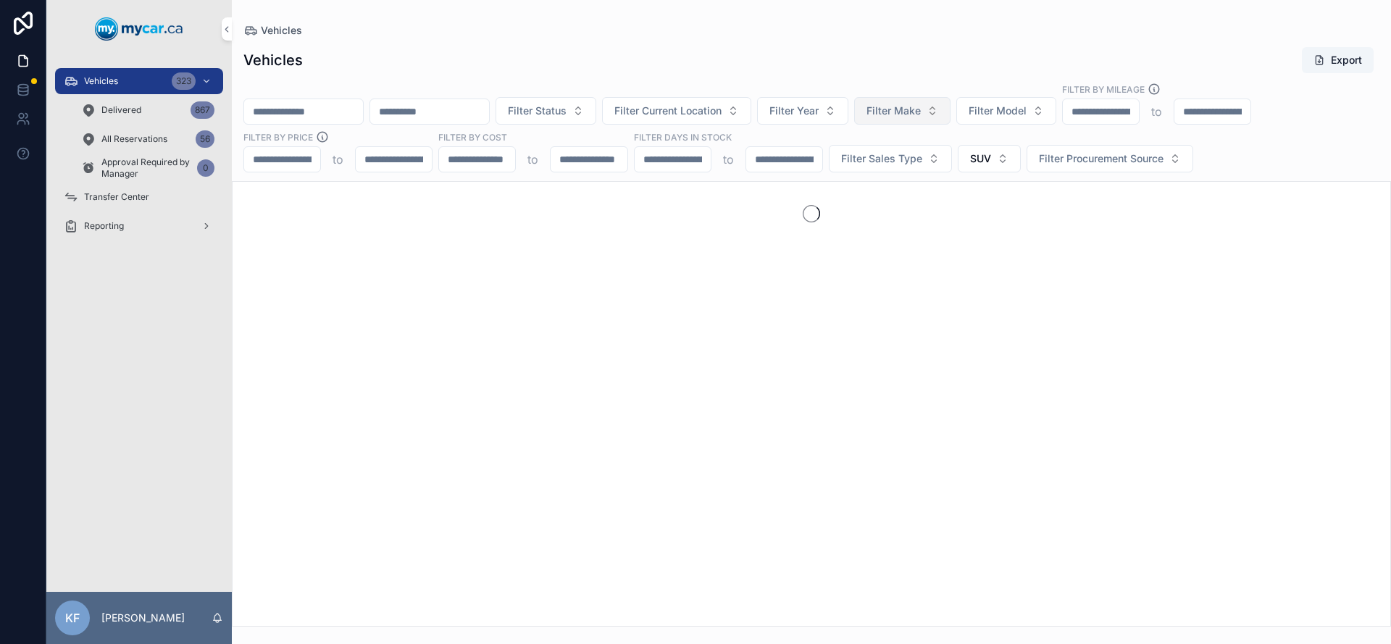
type input "*****"
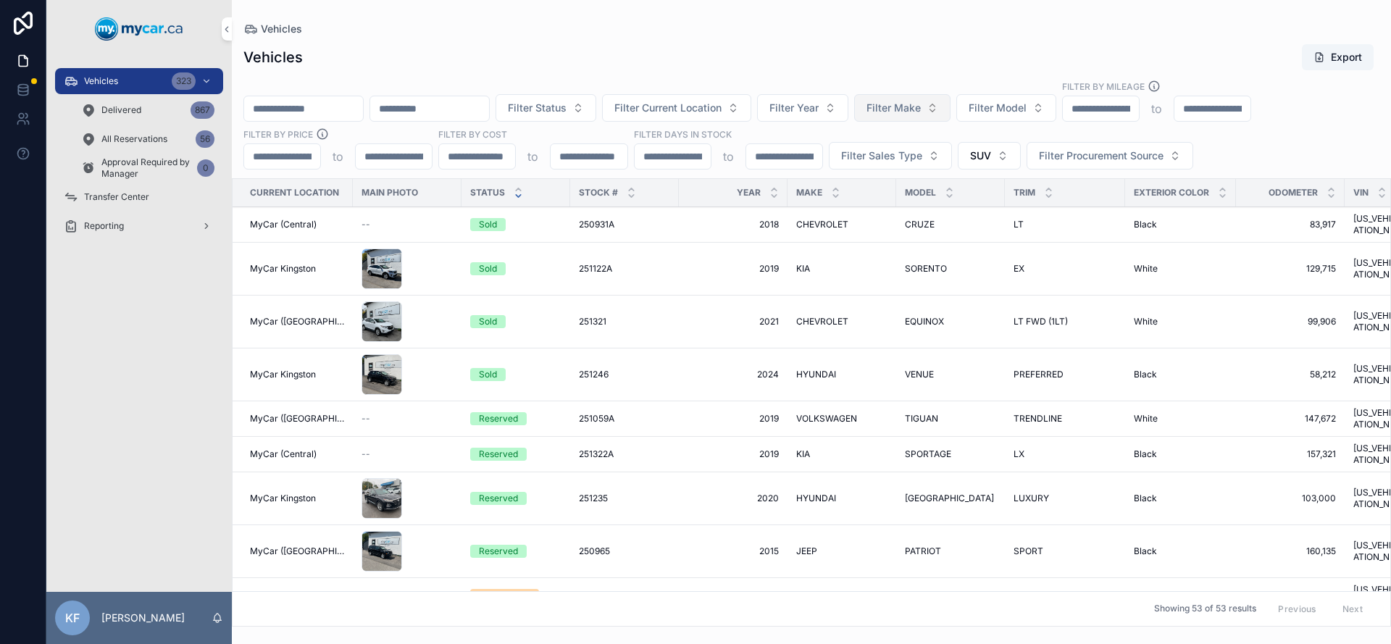
click at [612, 38] on div "Vehicles Export Filter Status Filter Current Location Filter Year Filter Make F…" at bounding box center [811, 331] width 1159 height 592
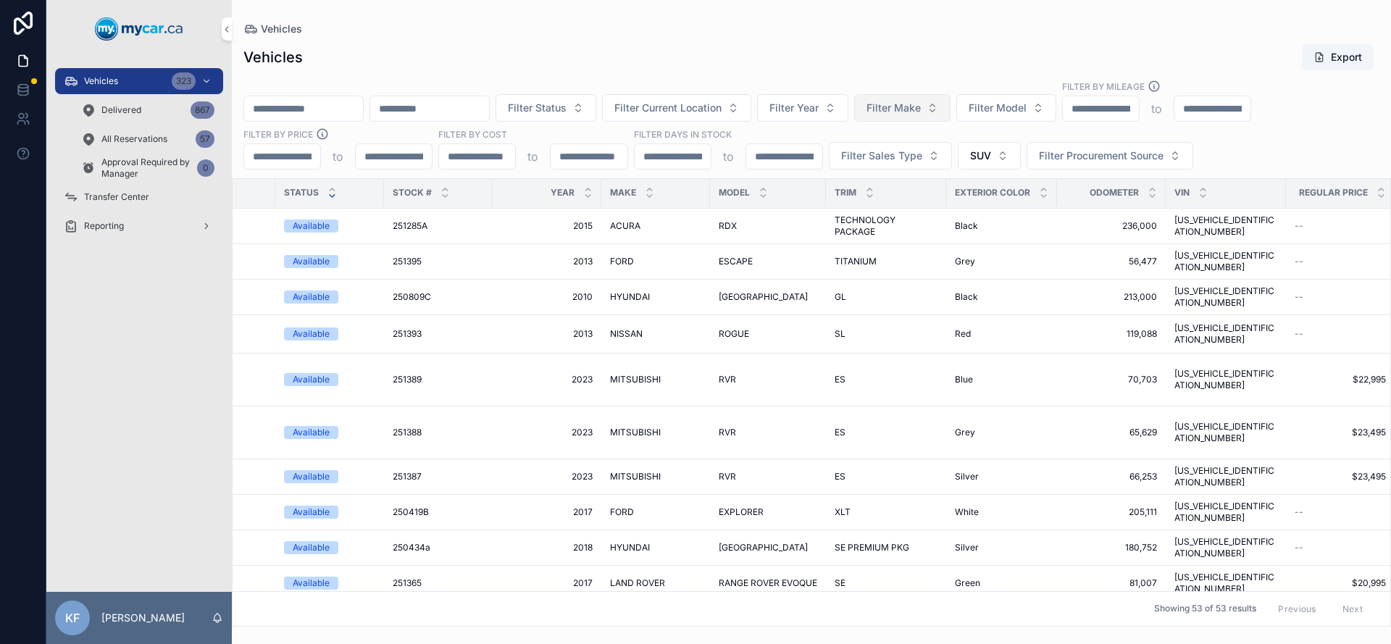
scroll to position [745, 0]
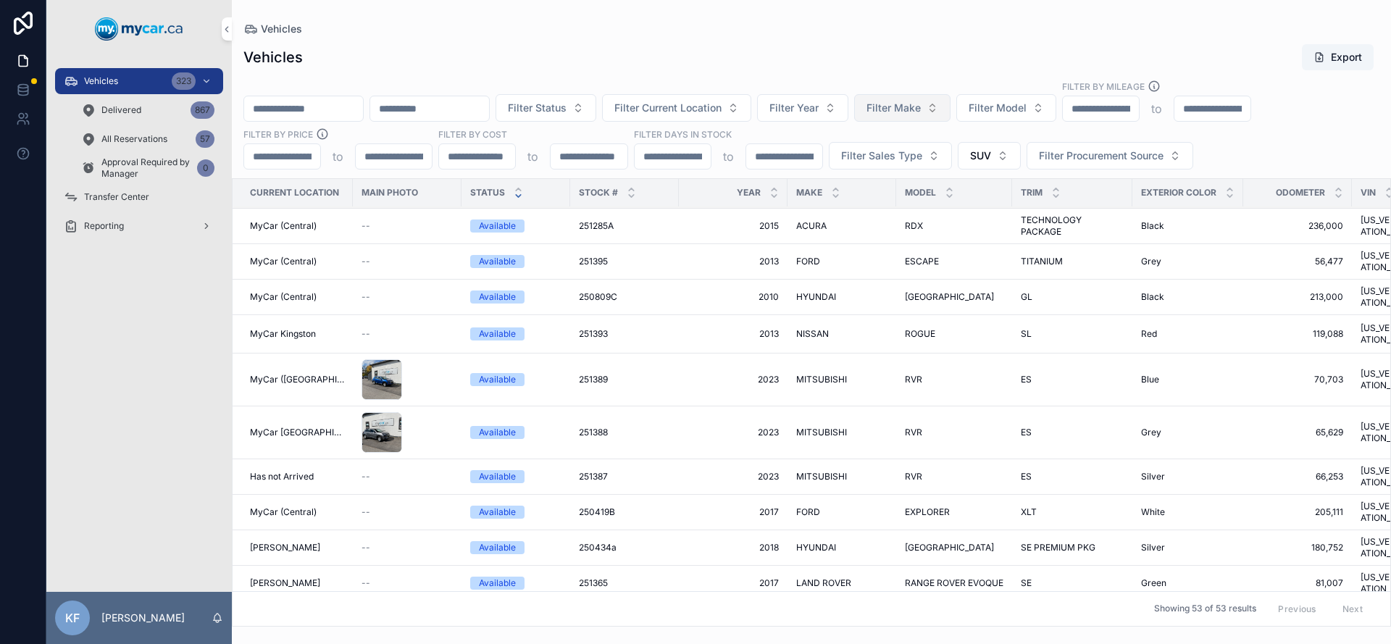
click at [599, 374] on span "251389" at bounding box center [593, 380] width 29 height 12
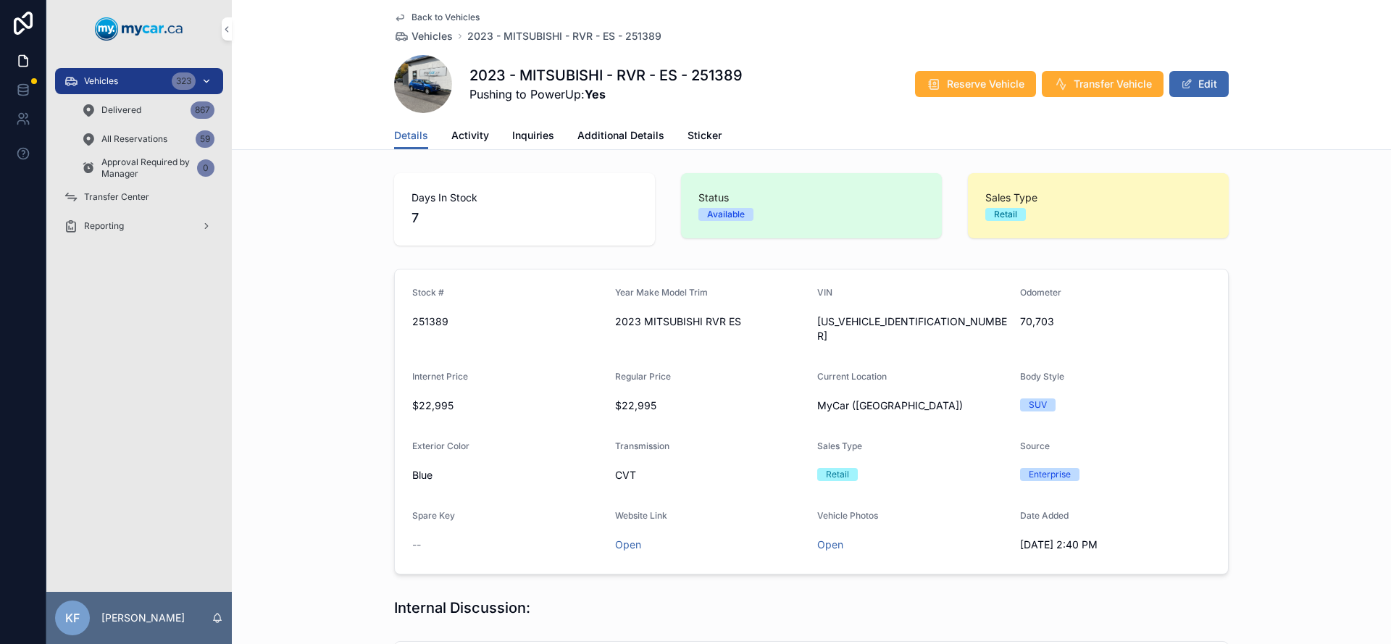
click at [143, 84] on div "Vehicles 323" at bounding box center [139, 81] width 151 height 23
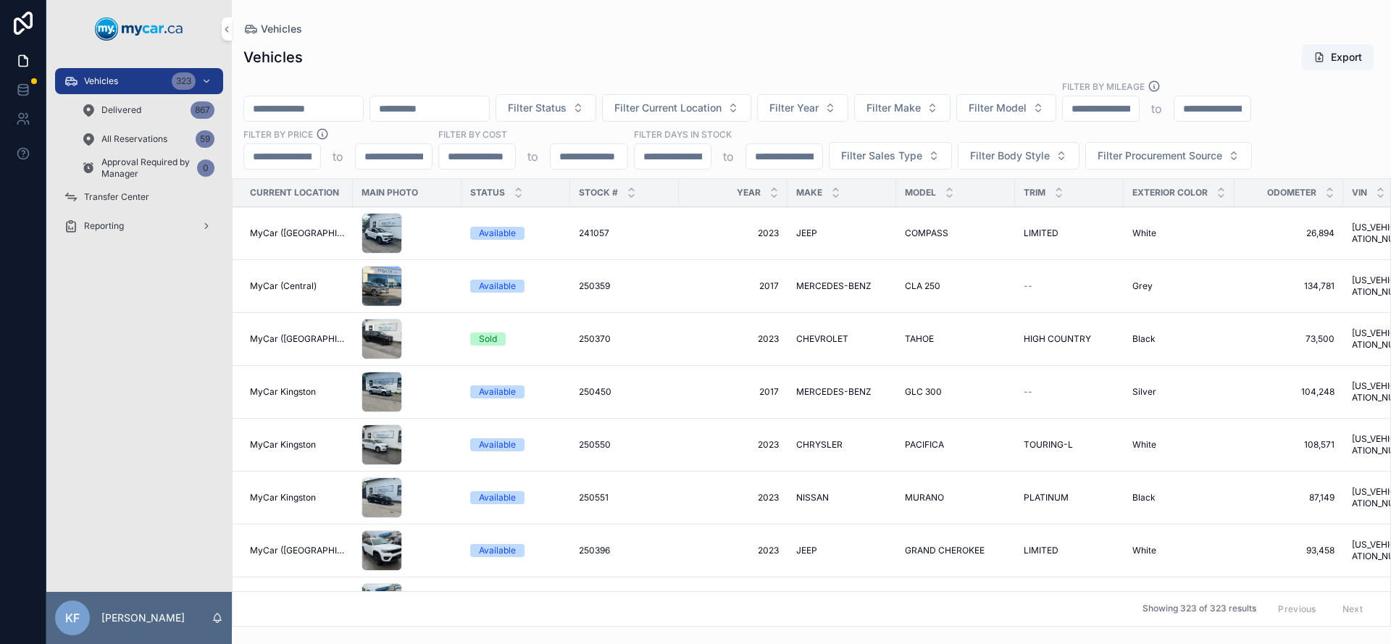
click at [385, 157] on input "scrollable content" at bounding box center [394, 156] width 76 height 20
type input "*****"
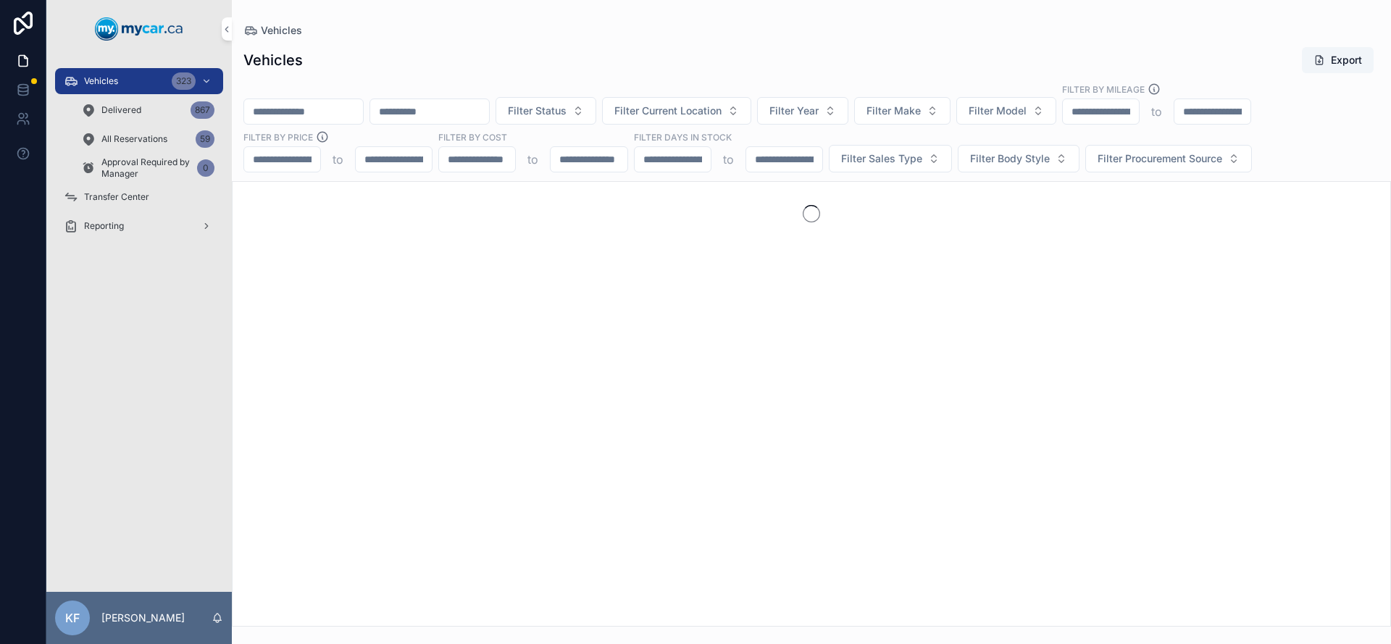
type input "*****"
click at [472, 41] on div "Vehicles Export Filter Status Filter Current Location Filter Year Filter Make F…" at bounding box center [811, 332] width 1159 height 589
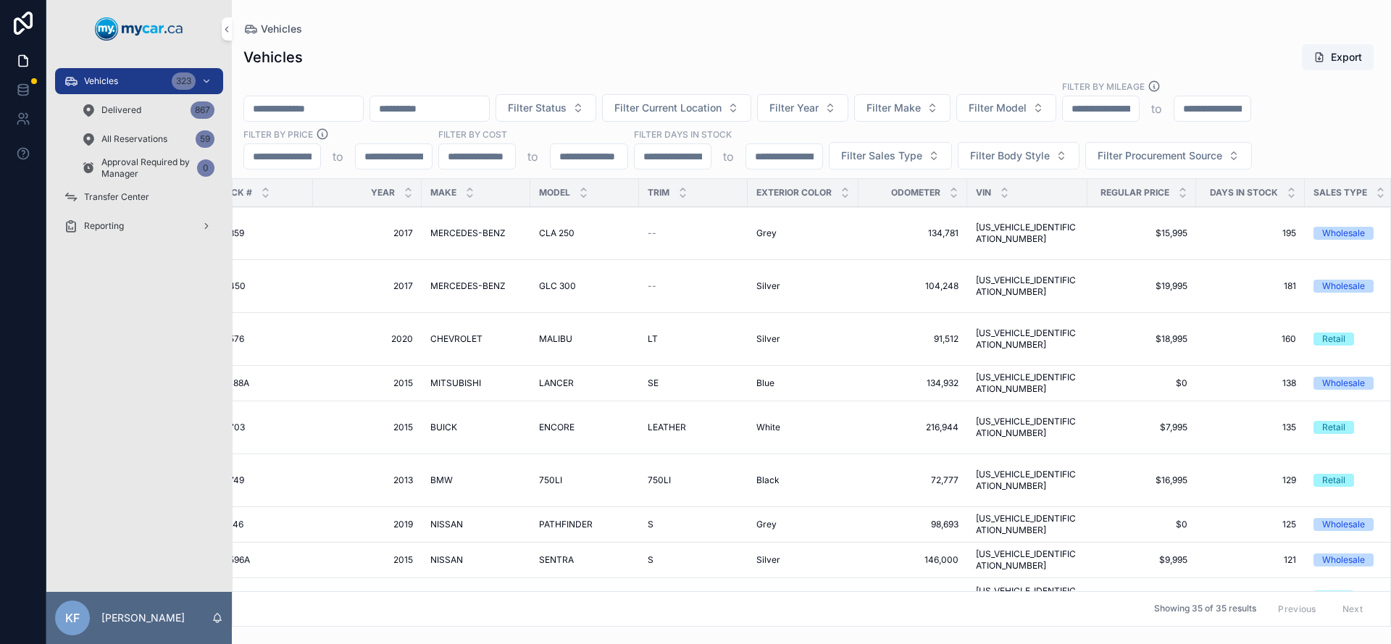
scroll to position [0, 367]
click at [1179, 196] on icon "scrollable content" at bounding box center [1181, 196] width 5 height 2
